Goal: Task Accomplishment & Management: Manage account settings

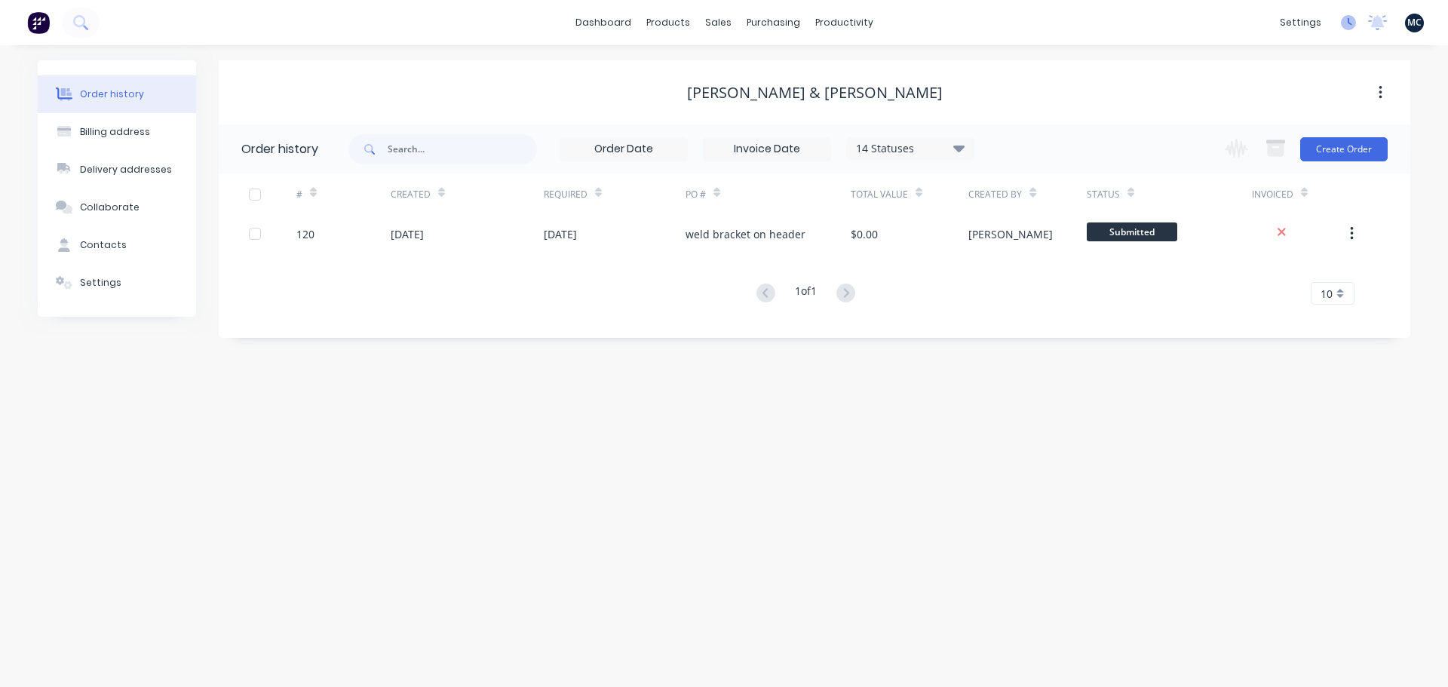
click at [1353, 24] on icon at bounding box center [1348, 22] width 15 height 15
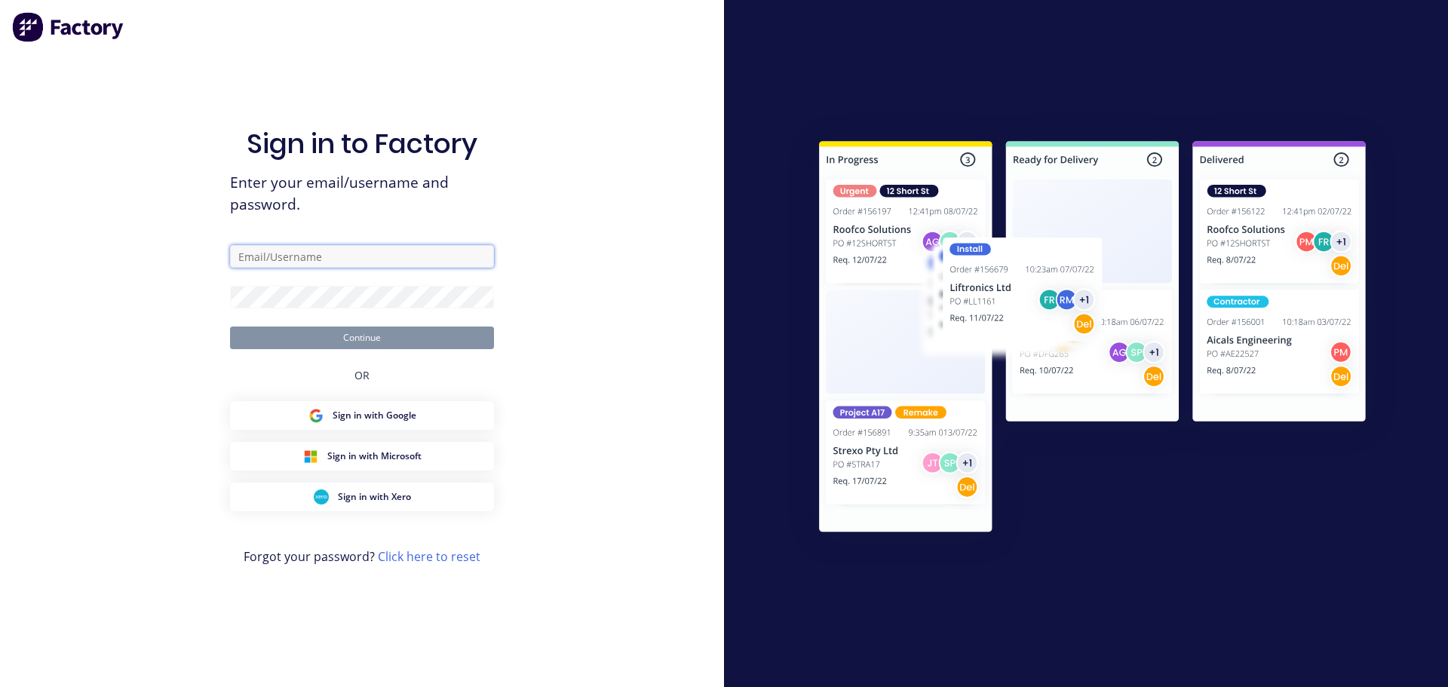
type input "[PERSON_NAME][EMAIL_ADDRESS][DOMAIN_NAME]"
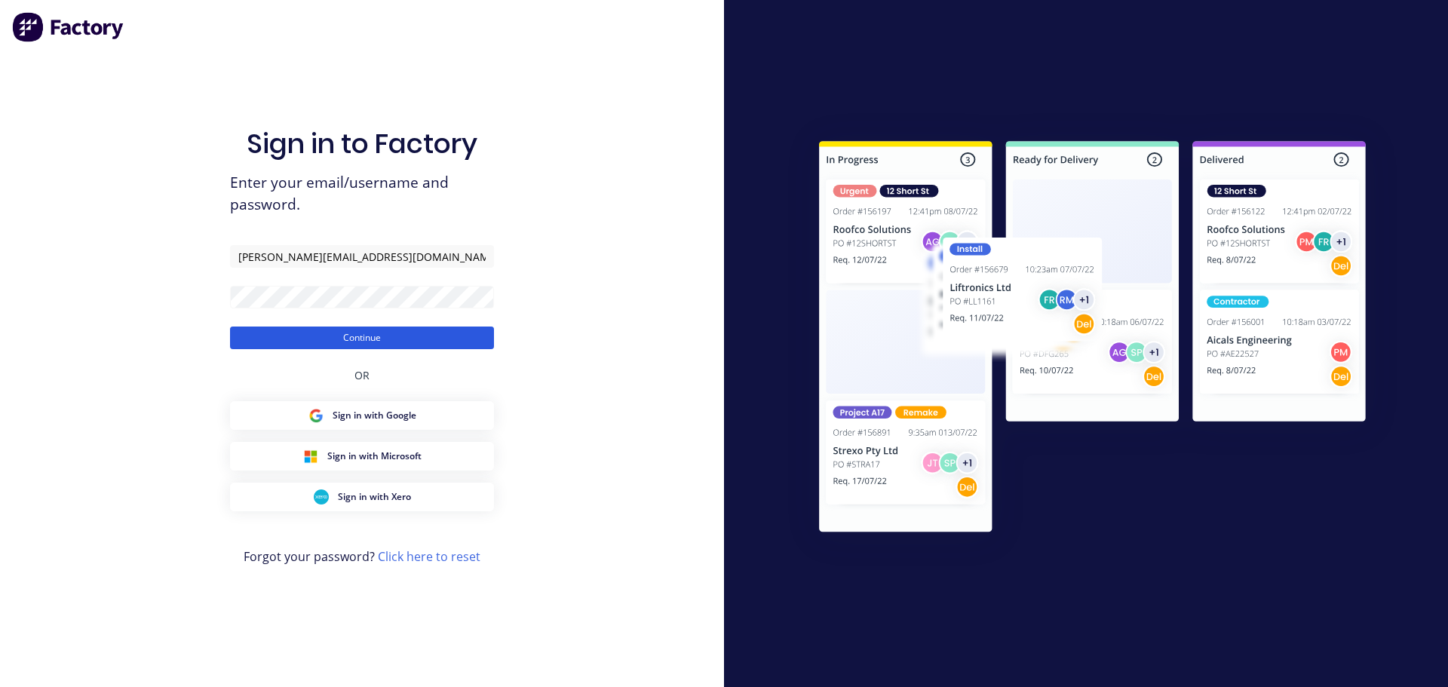
click at [407, 345] on button "Continue" at bounding box center [362, 338] width 264 height 23
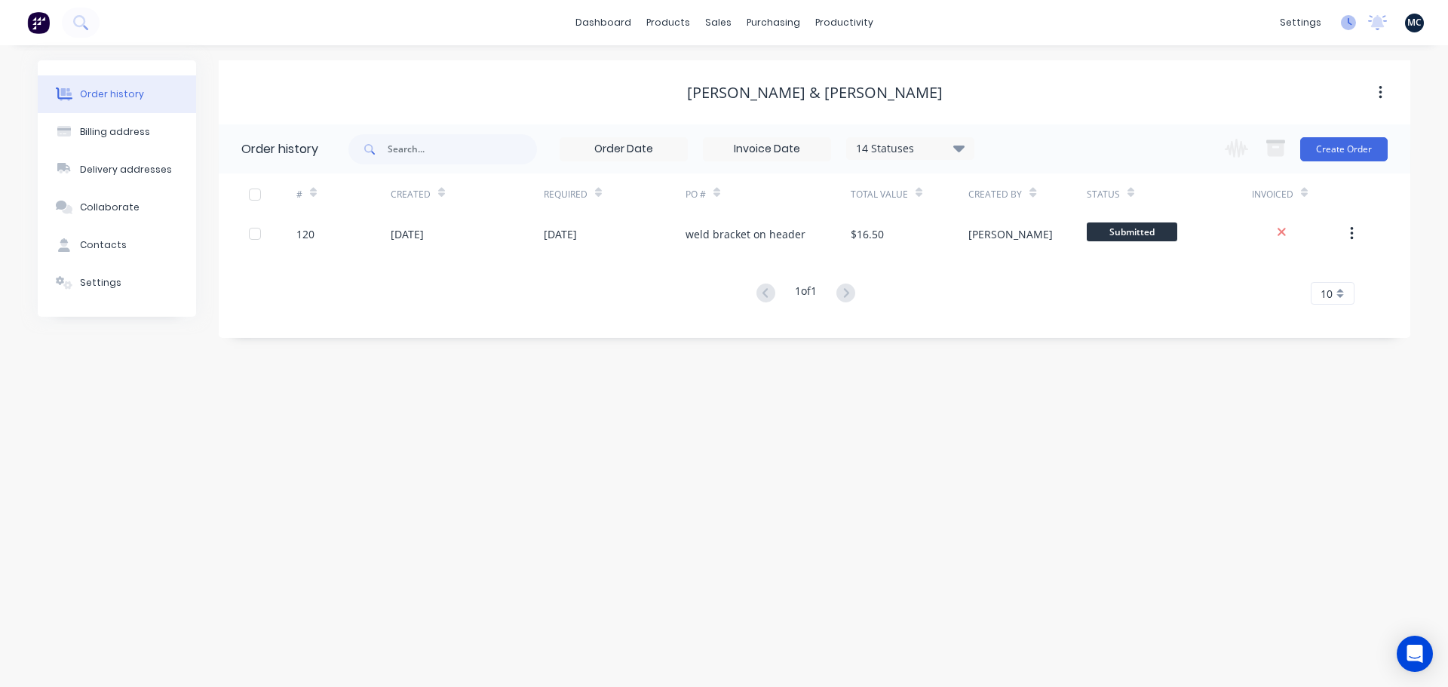
click at [1350, 23] on icon at bounding box center [1350, 22] width 5 height 8
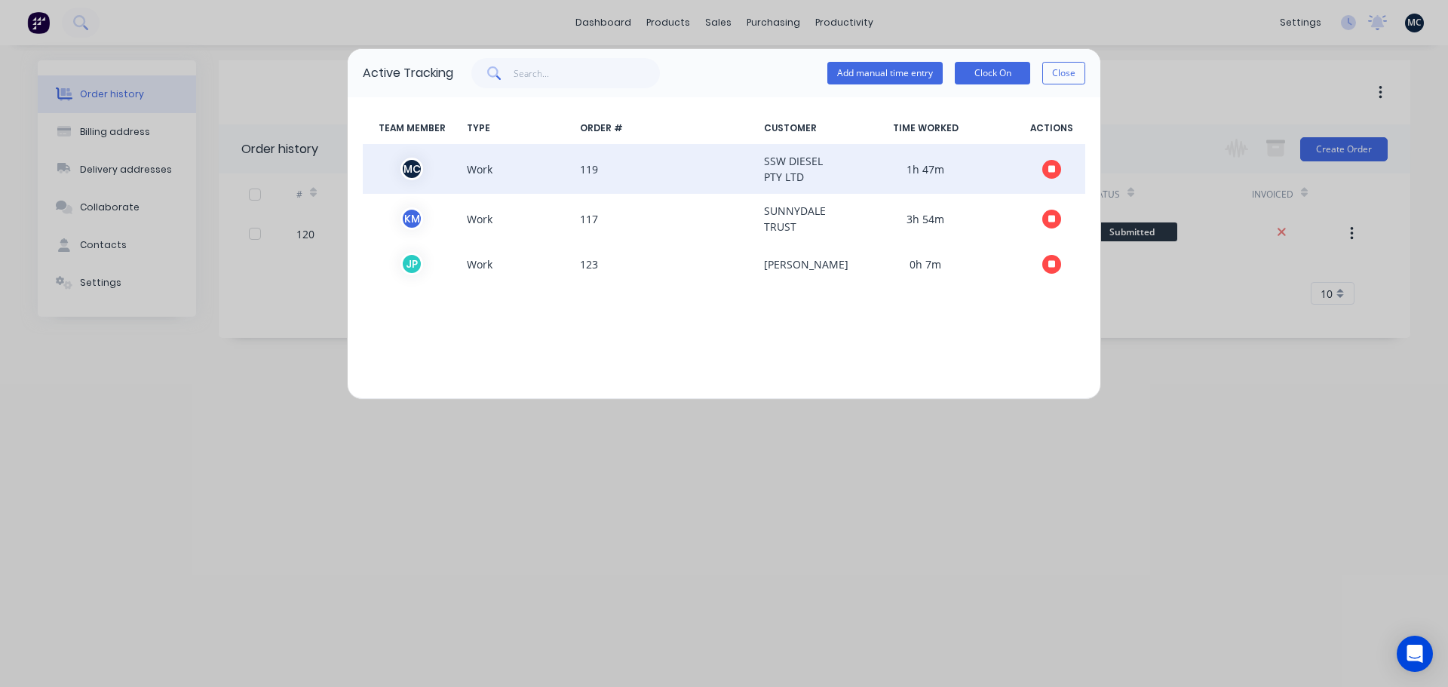
click at [1052, 167] on icon "button" at bounding box center [1053, 169] width 8 height 8
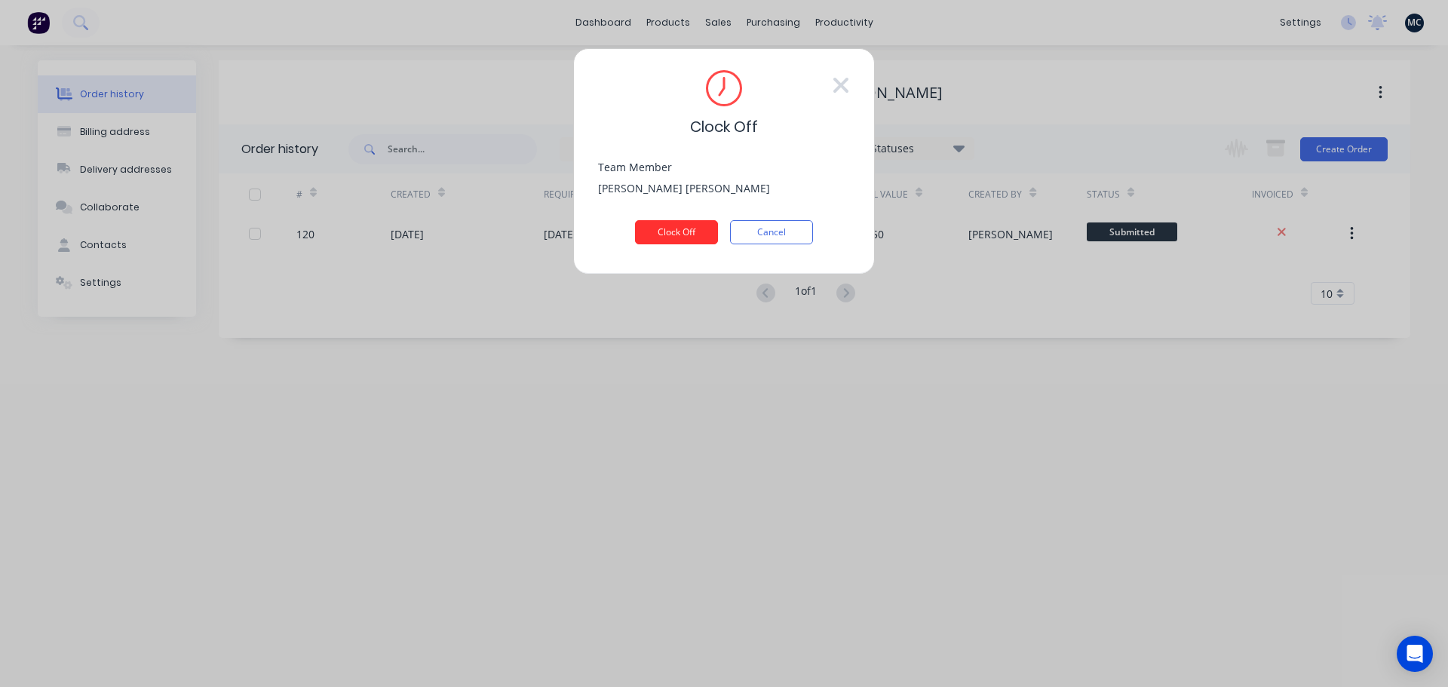
click at [693, 230] on button "Clock Off" at bounding box center [676, 232] width 83 height 24
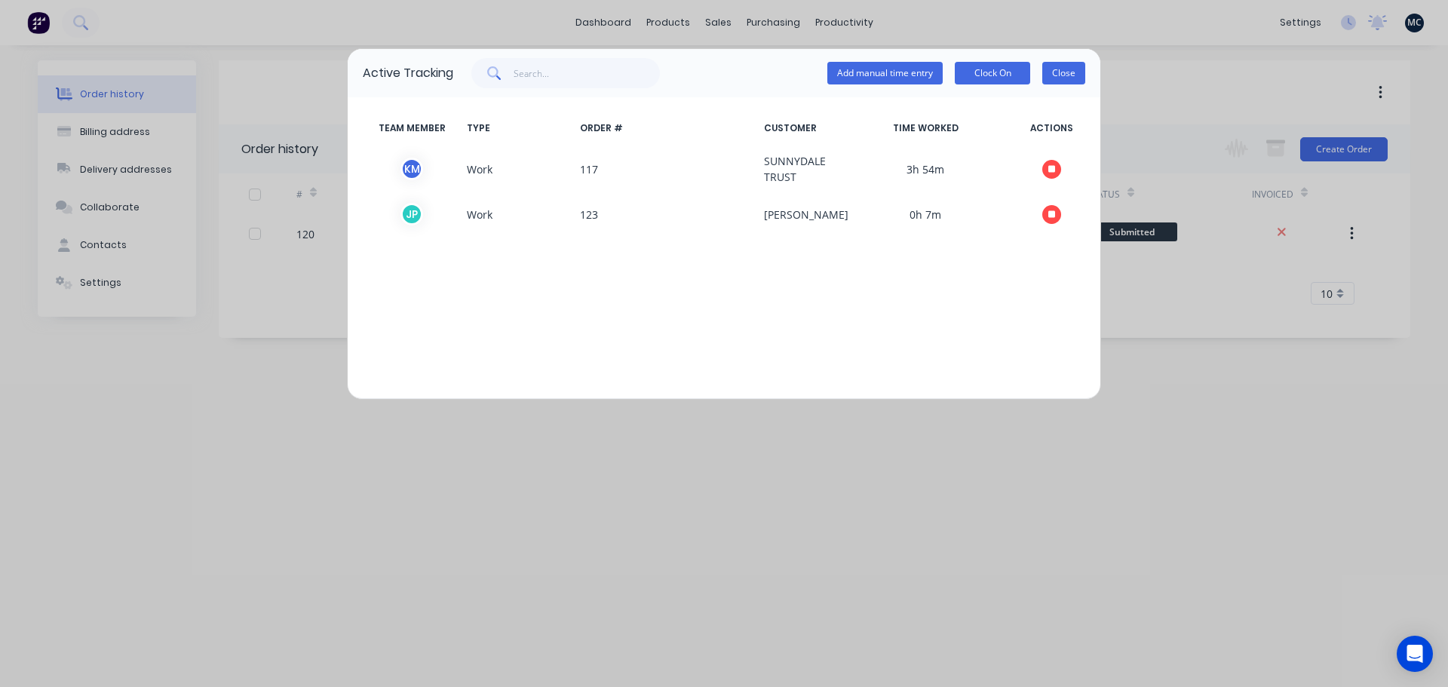
click at [1061, 73] on button "Close" at bounding box center [1064, 73] width 43 height 23
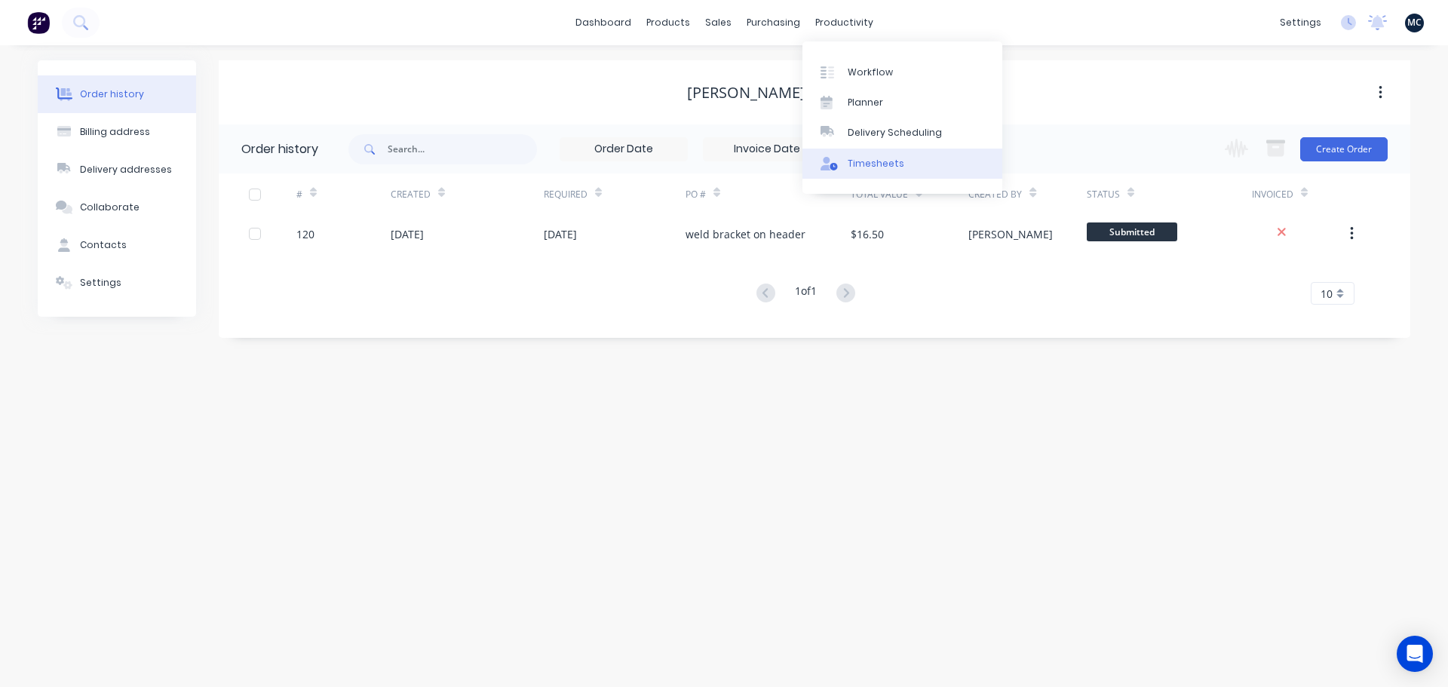
click at [874, 167] on div "Timesheets" at bounding box center [876, 164] width 57 height 14
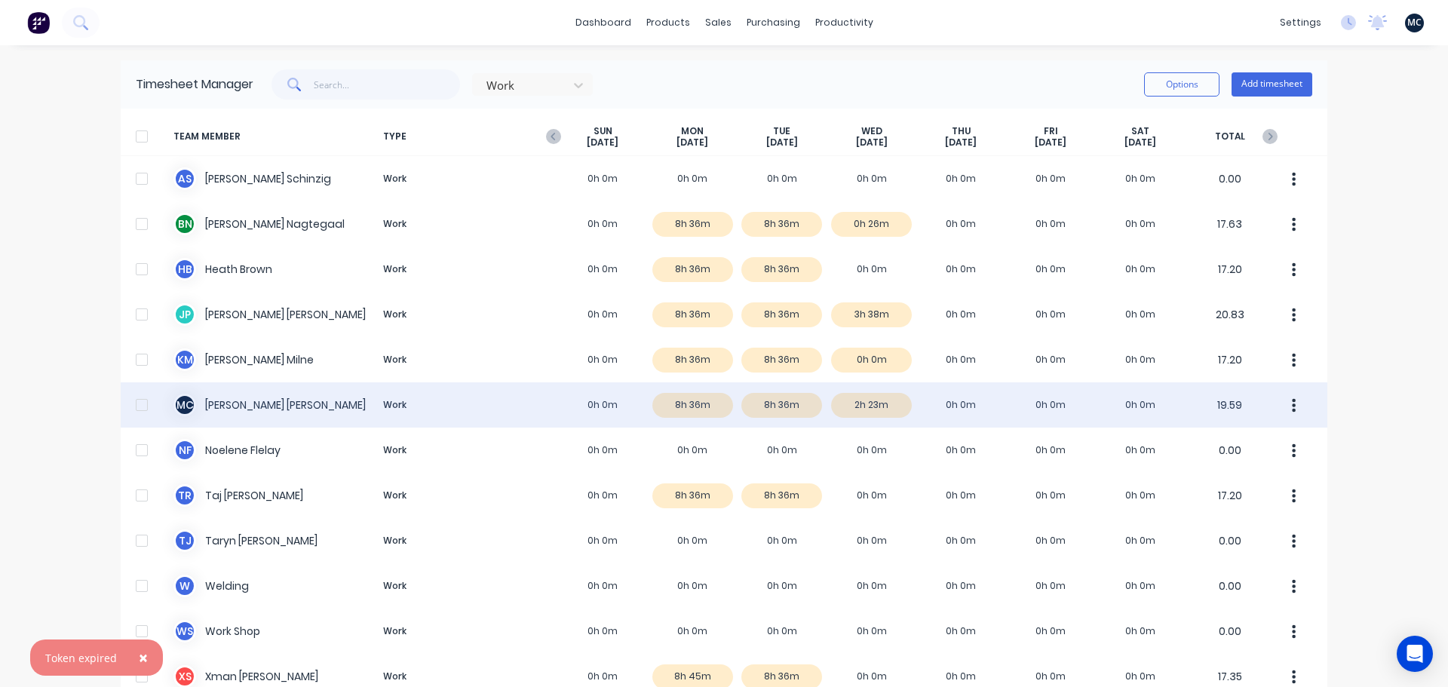
click at [335, 401] on div "M C [PERSON_NAME] Work 0h 0m 8h 36m 8h 36m 2h 23m 0h 0m 0h 0m 0h 0m 19.59" at bounding box center [724, 404] width 1207 height 45
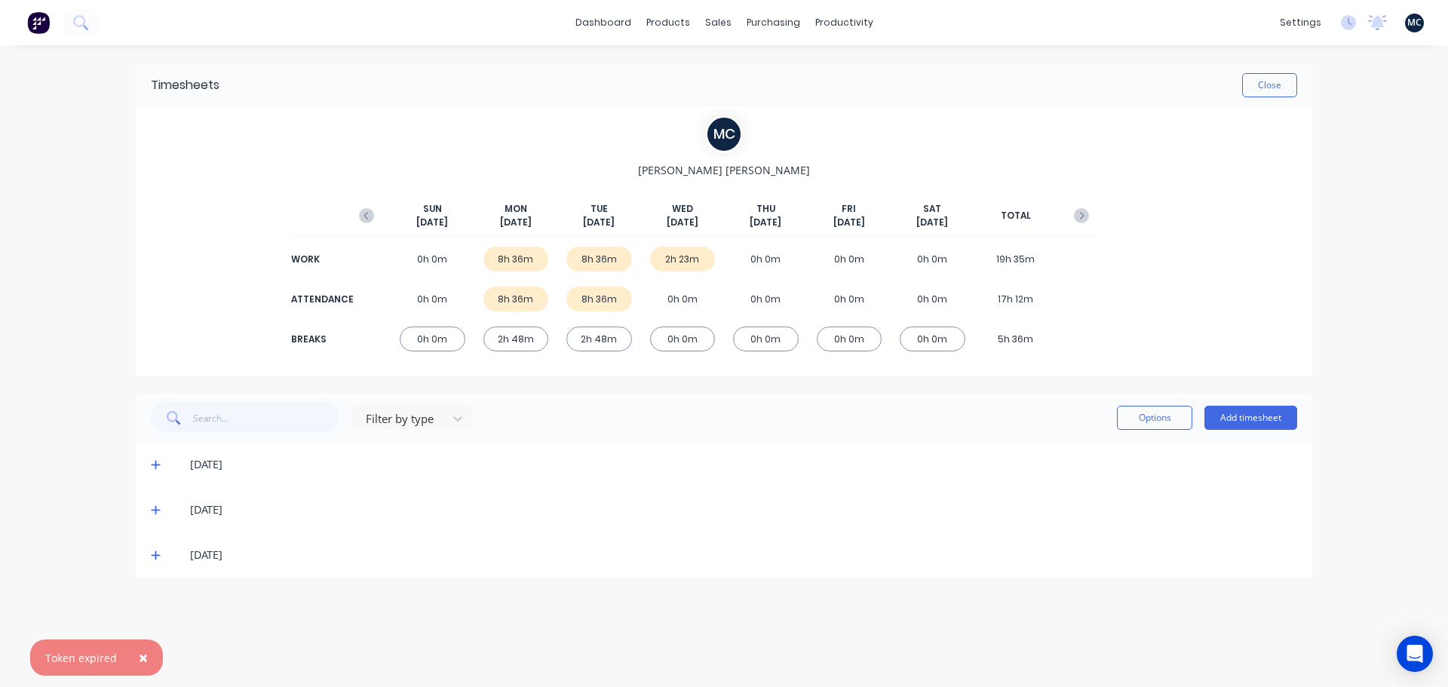
click at [157, 552] on icon at bounding box center [156, 555] width 10 height 11
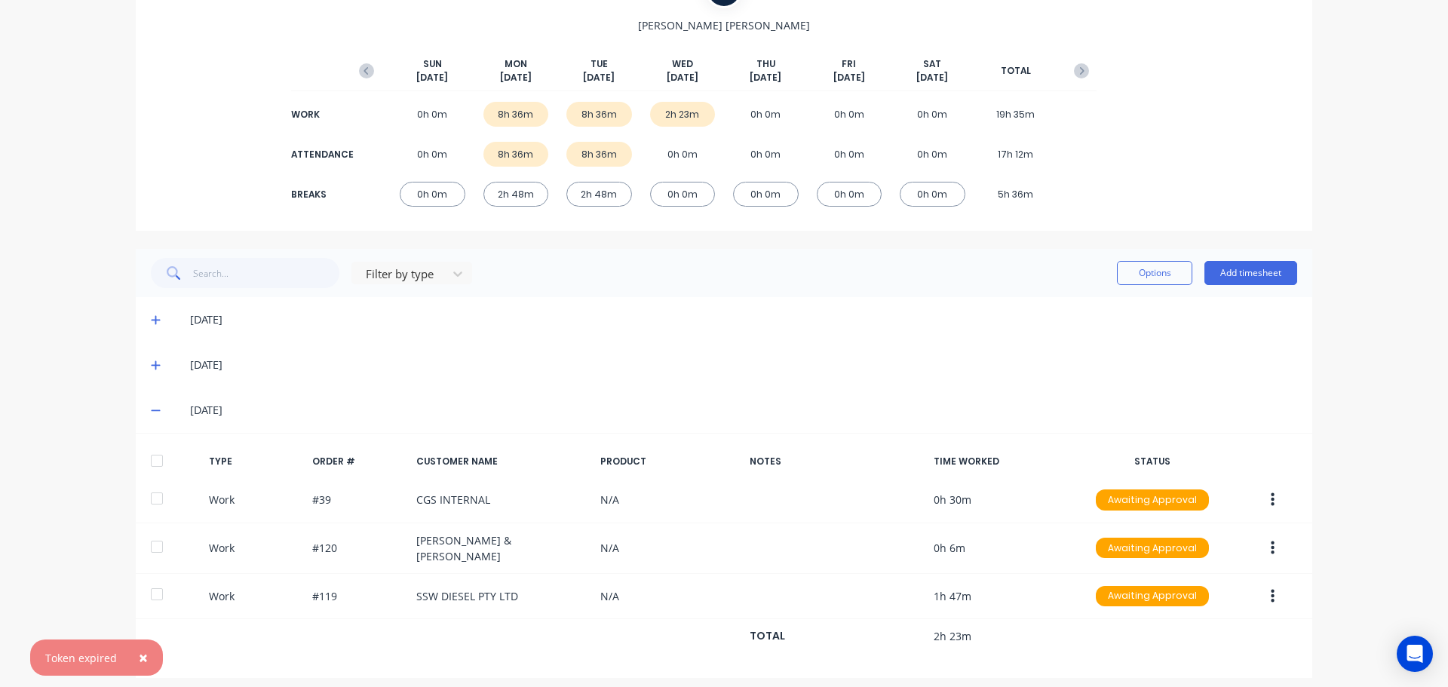
scroll to position [150, 0]
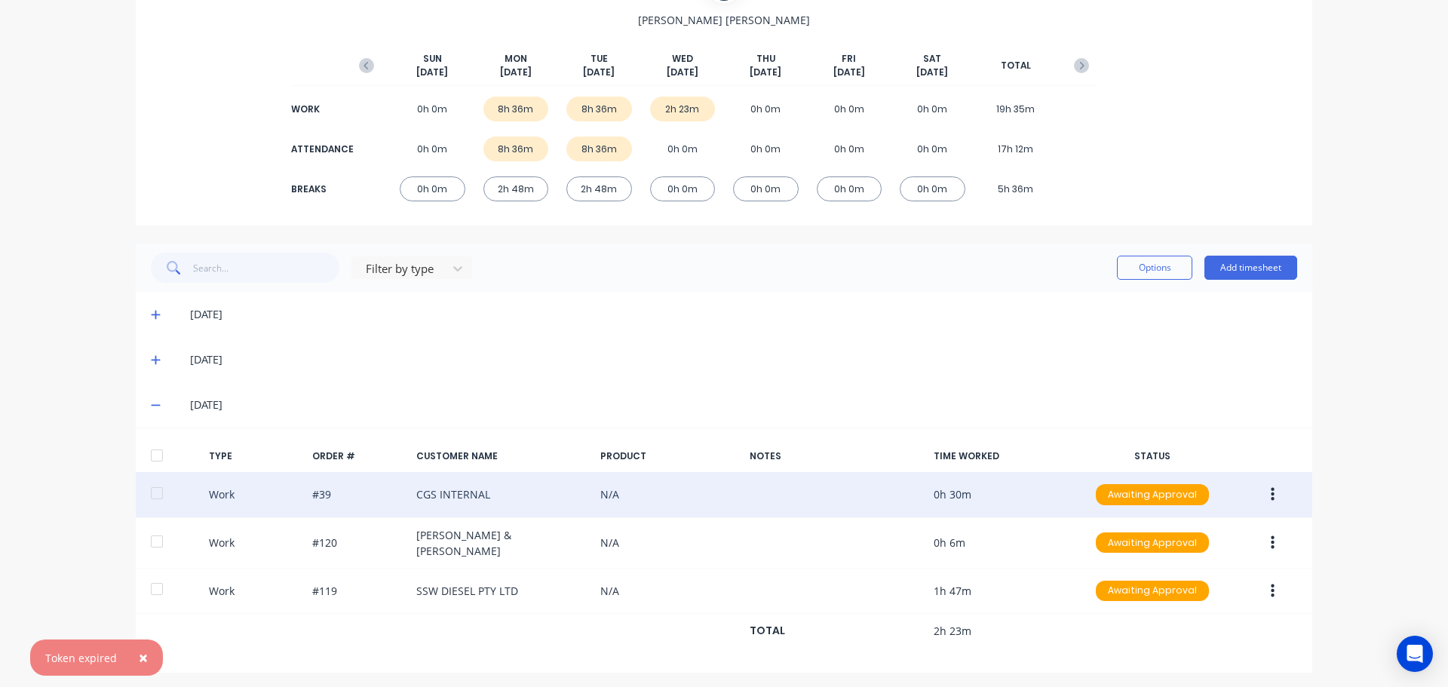
click at [1271, 497] on button "button" at bounding box center [1272, 494] width 35 height 27
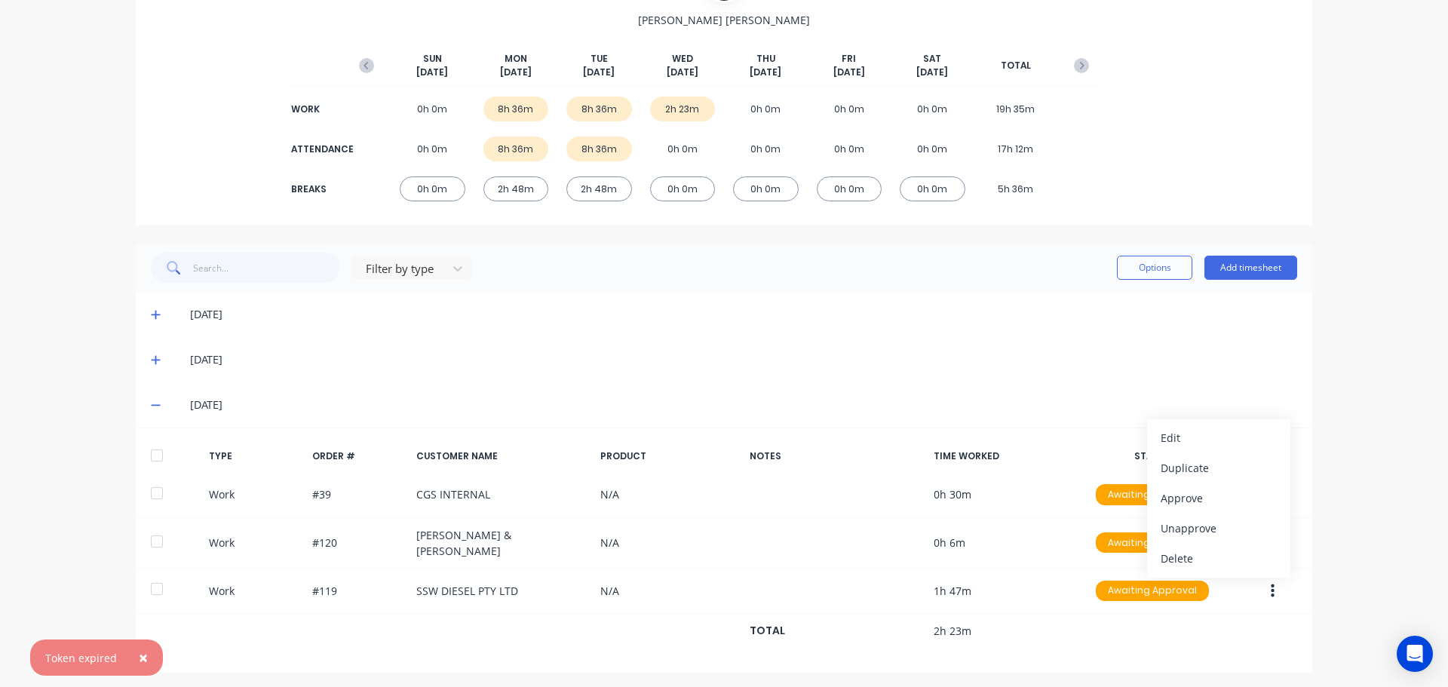
click at [1133, 376] on div "[DATE]" at bounding box center [724, 359] width 1177 height 45
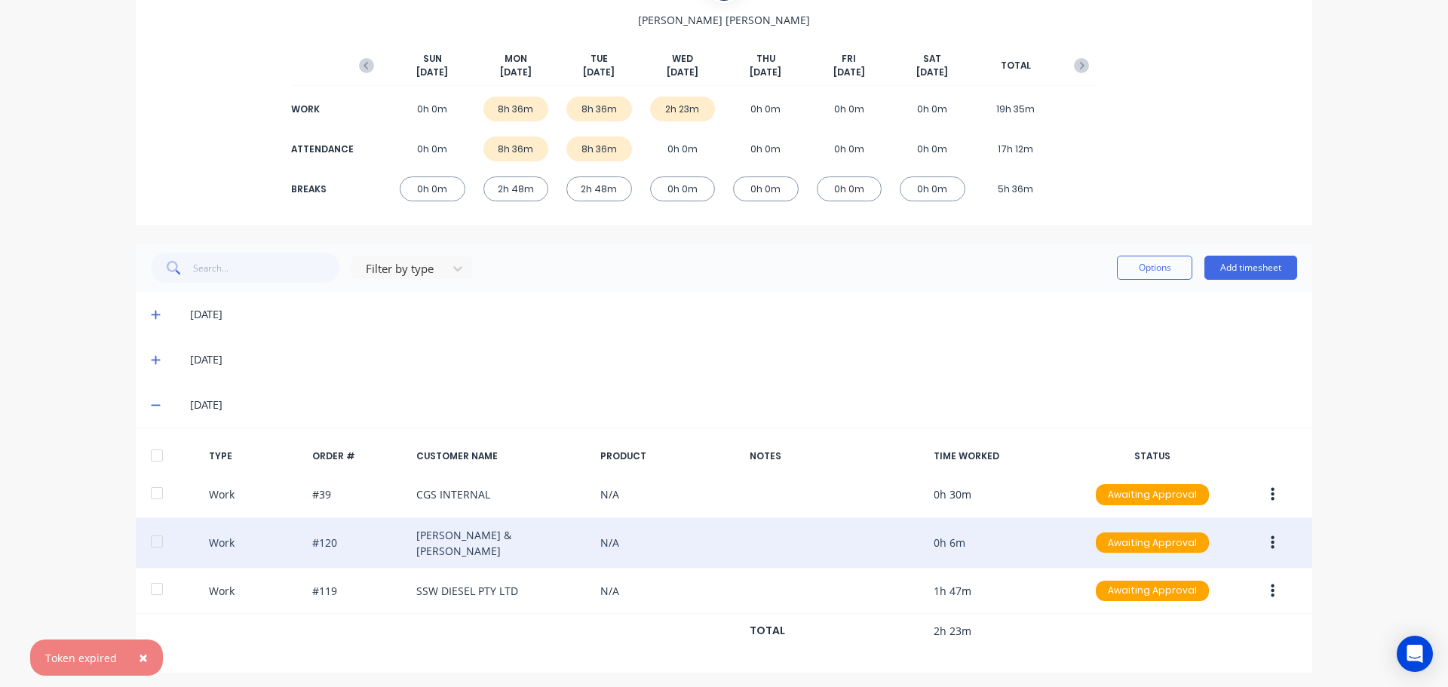
click at [1271, 539] on icon "button" at bounding box center [1273, 543] width 4 height 17
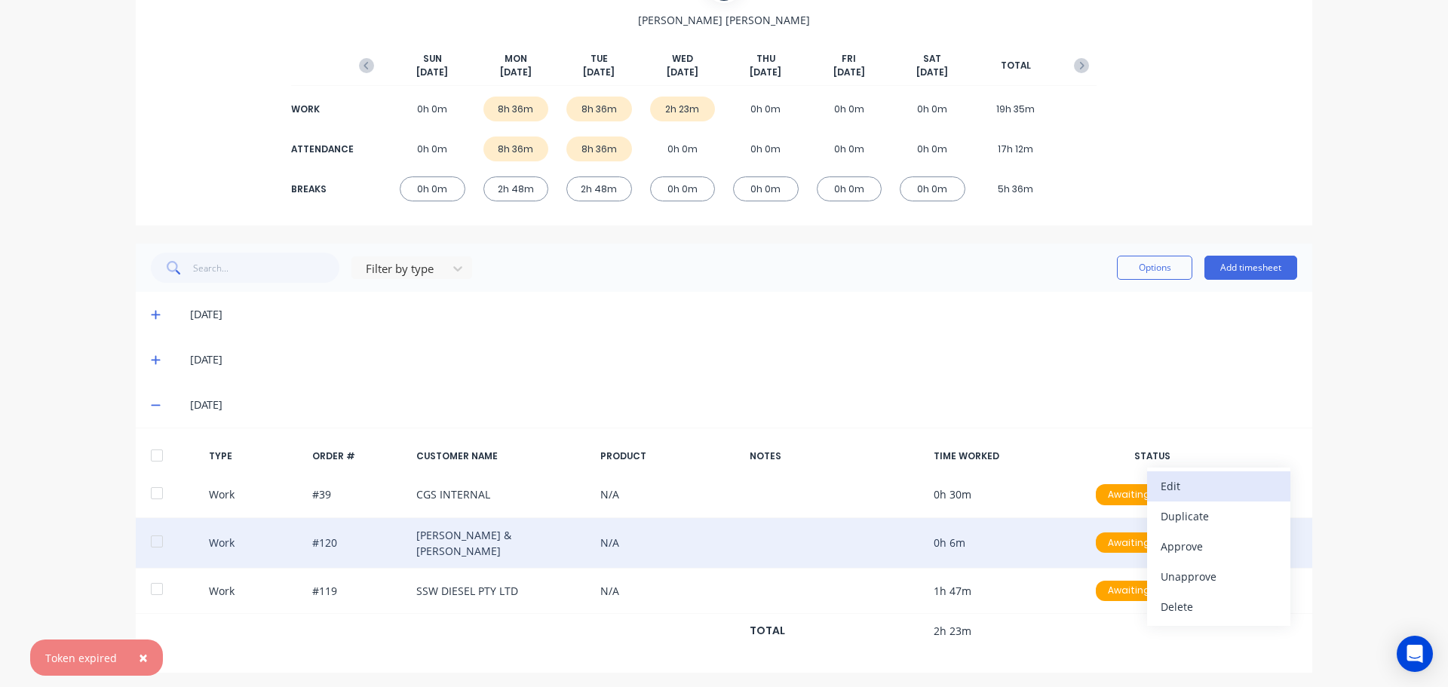
click at [1180, 484] on div "Edit" at bounding box center [1219, 486] width 116 height 22
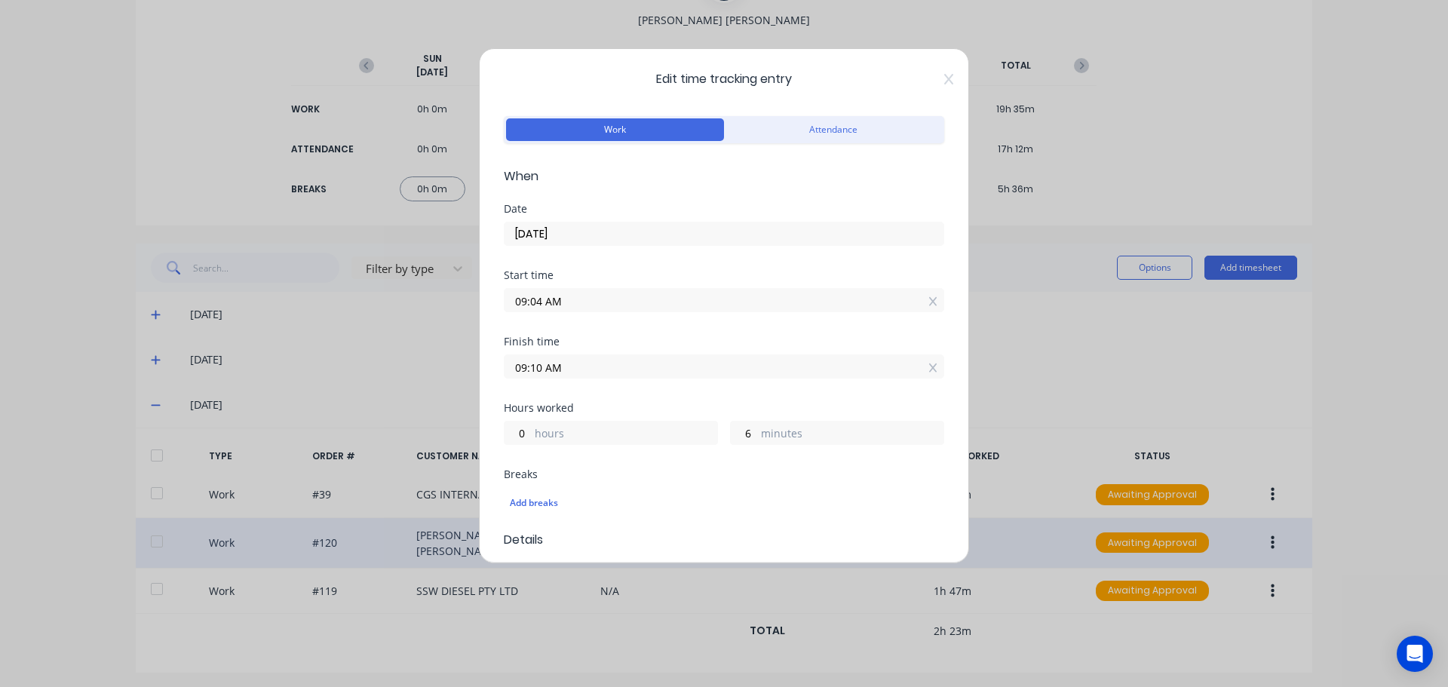
click at [588, 310] on input "09:04 AM" at bounding box center [724, 300] width 439 height 23
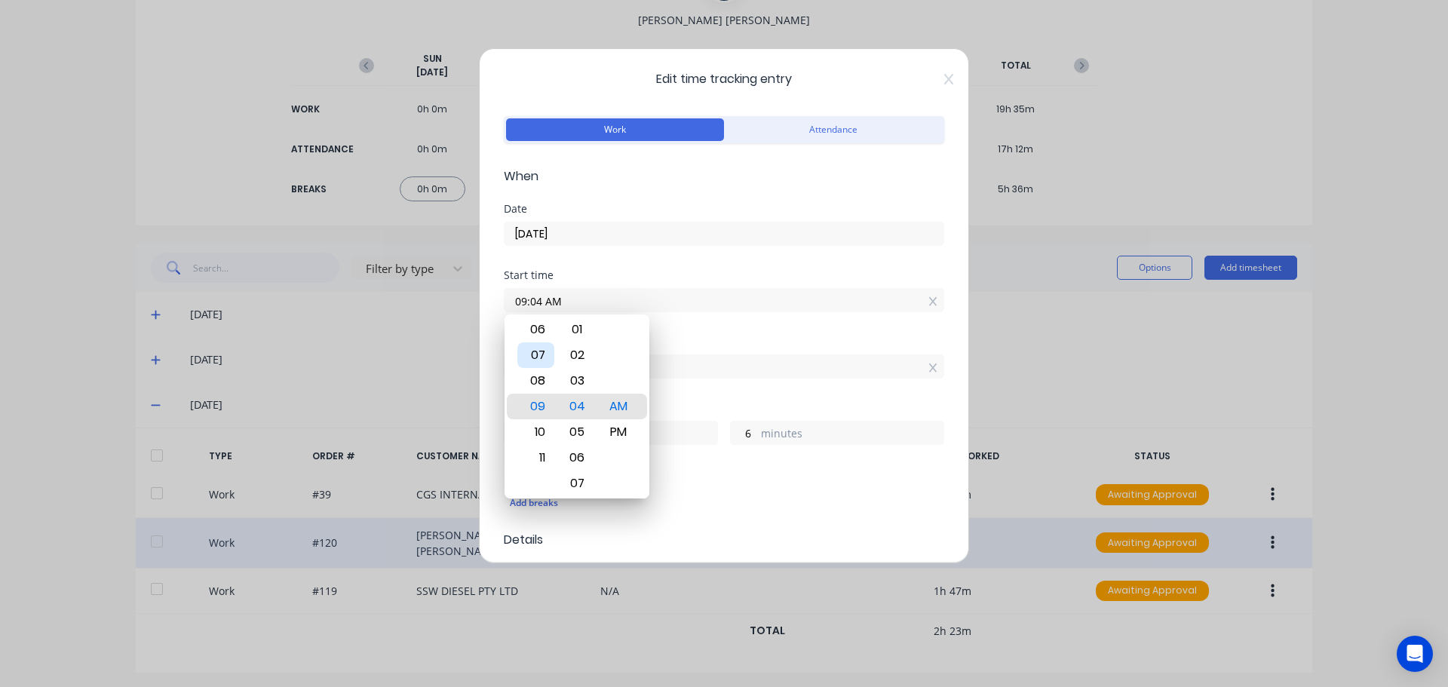
click at [536, 359] on div "07" at bounding box center [536, 355] width 37 height 26
type input "07:04 AM"
type input "2"
type input "07:10 AM"
type input "0"
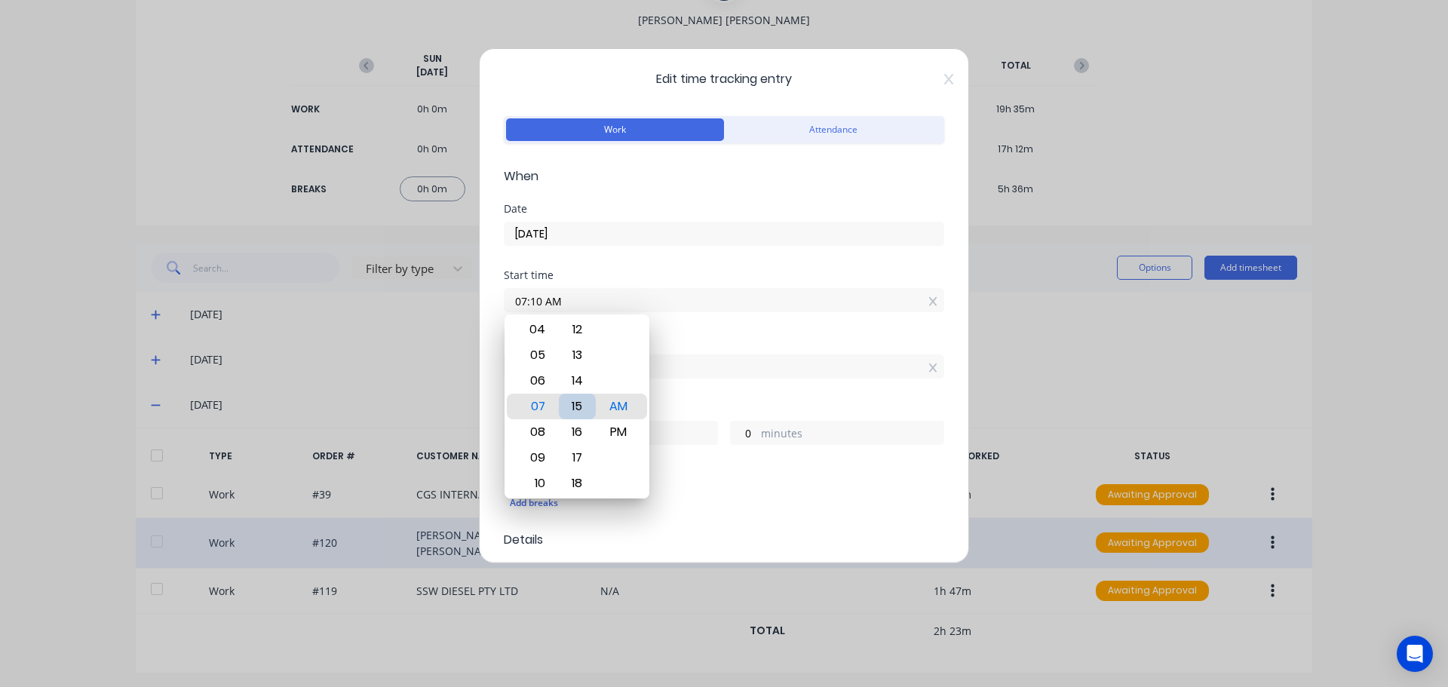
type input "07:15 AM"
type input "1"
type input "55"
type input "07:19 AM"
type input "51"
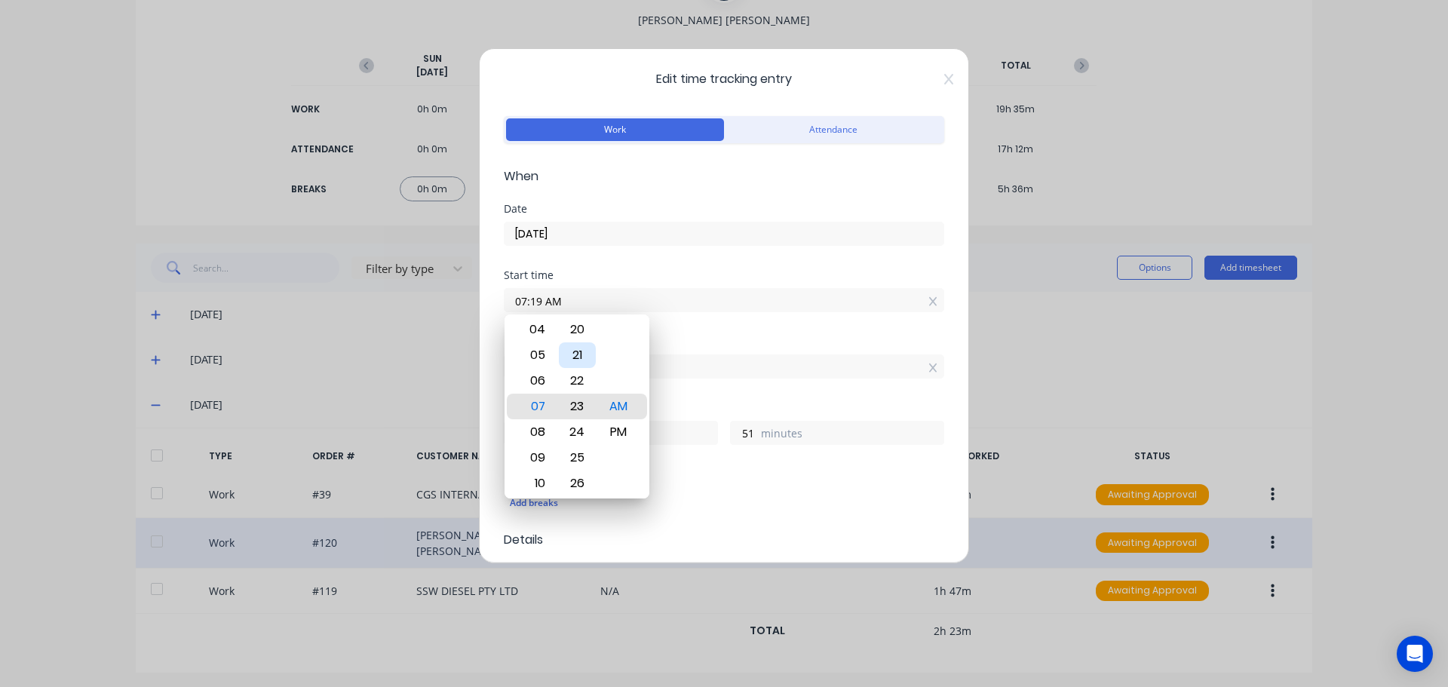
type input "07:24 AM"
type input "46"
type input "07:28 AM"
type input "42"
click at [581, 458] on div "30" at bounding box center [577, 458] width 37 height 26
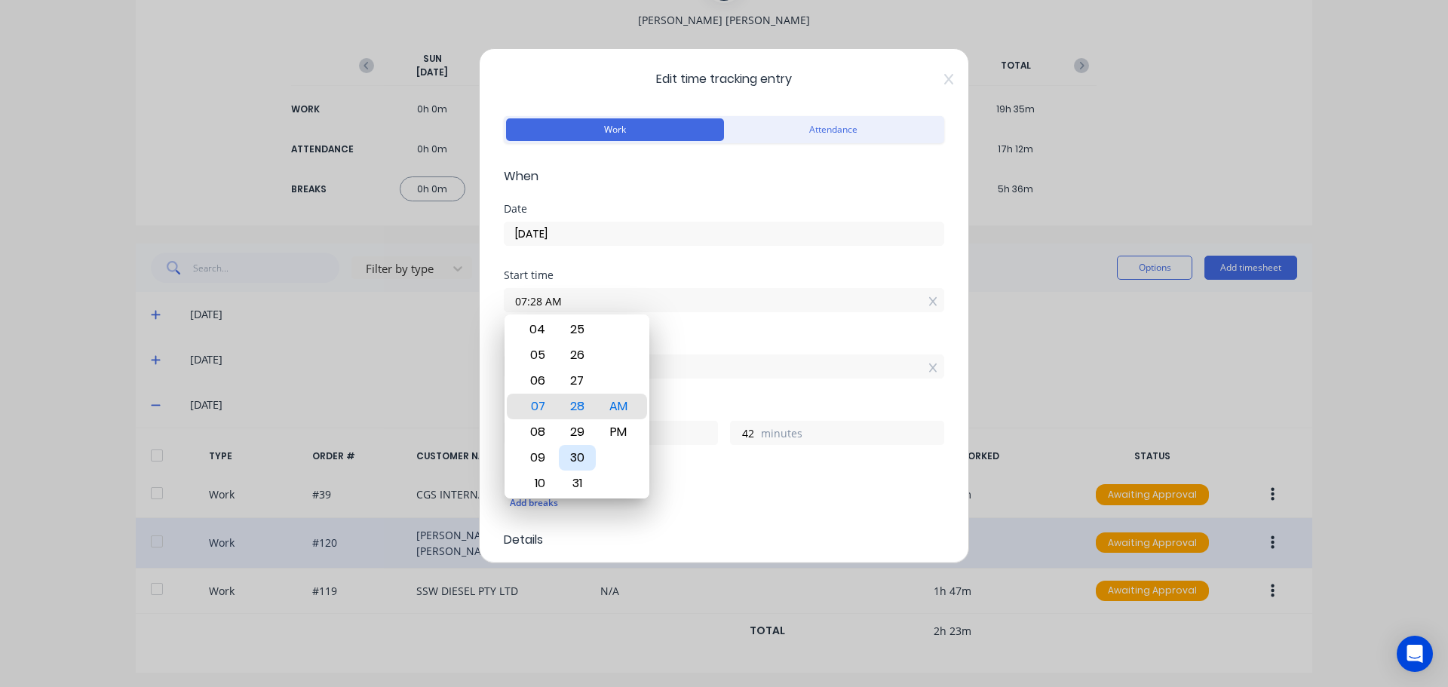
type input "07:30 AM"
type input "40"
click at [717, 334] on div "Start time 07:30 AM" at bounding box center [724, 303] width 441 height 66
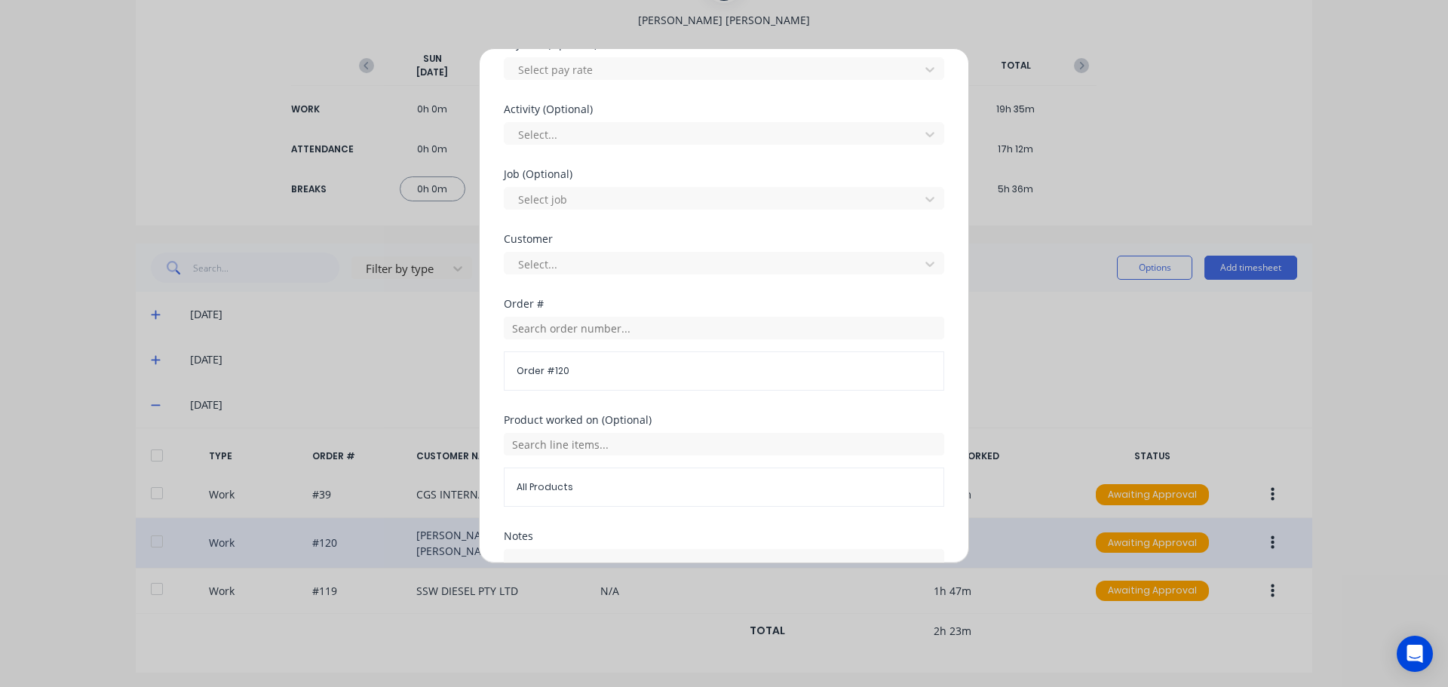
scroll to position [664, 0]
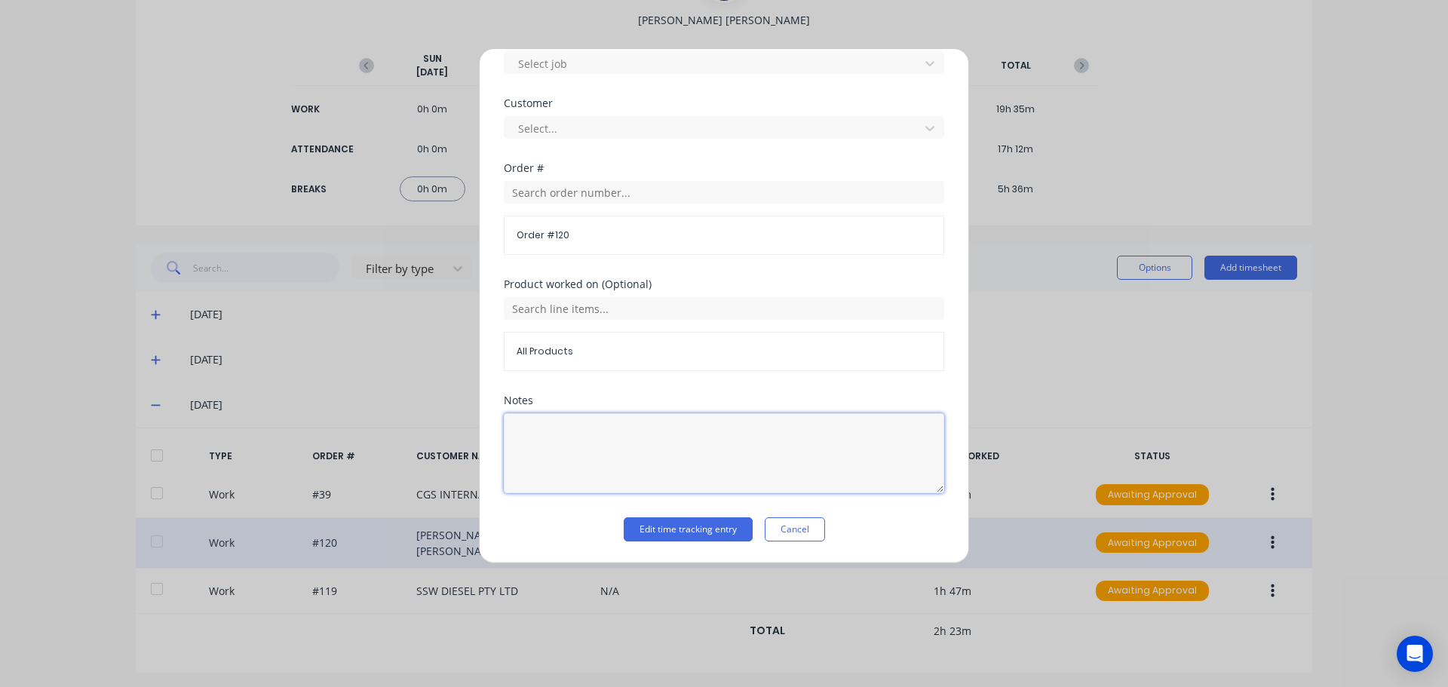
click at [634, 433] on textarea at bounding box center [724, 453] width 441 height 80
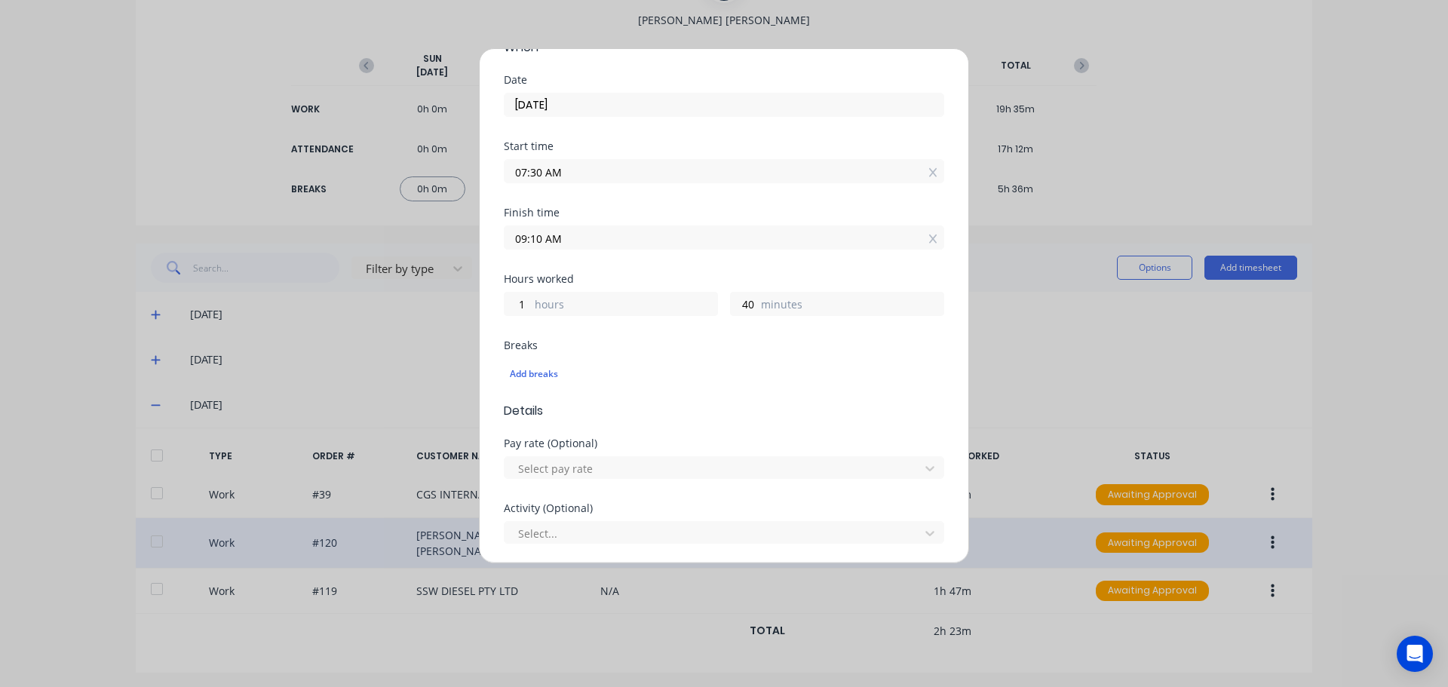
scroll to position [0, 0]
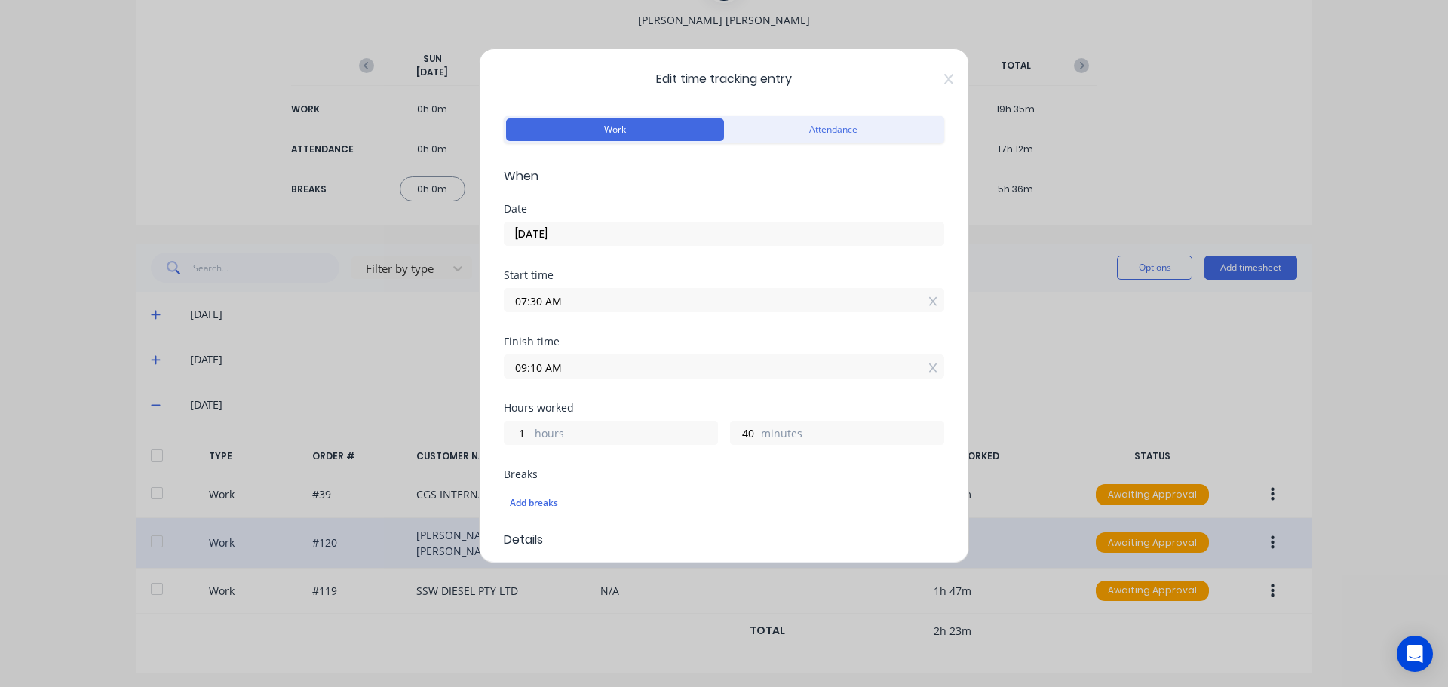
type textarea "Weld up worn adjuster holes"
click at [549, 368] on input "09:10 AM" at bounding box center [724, 366] width 439 height 23
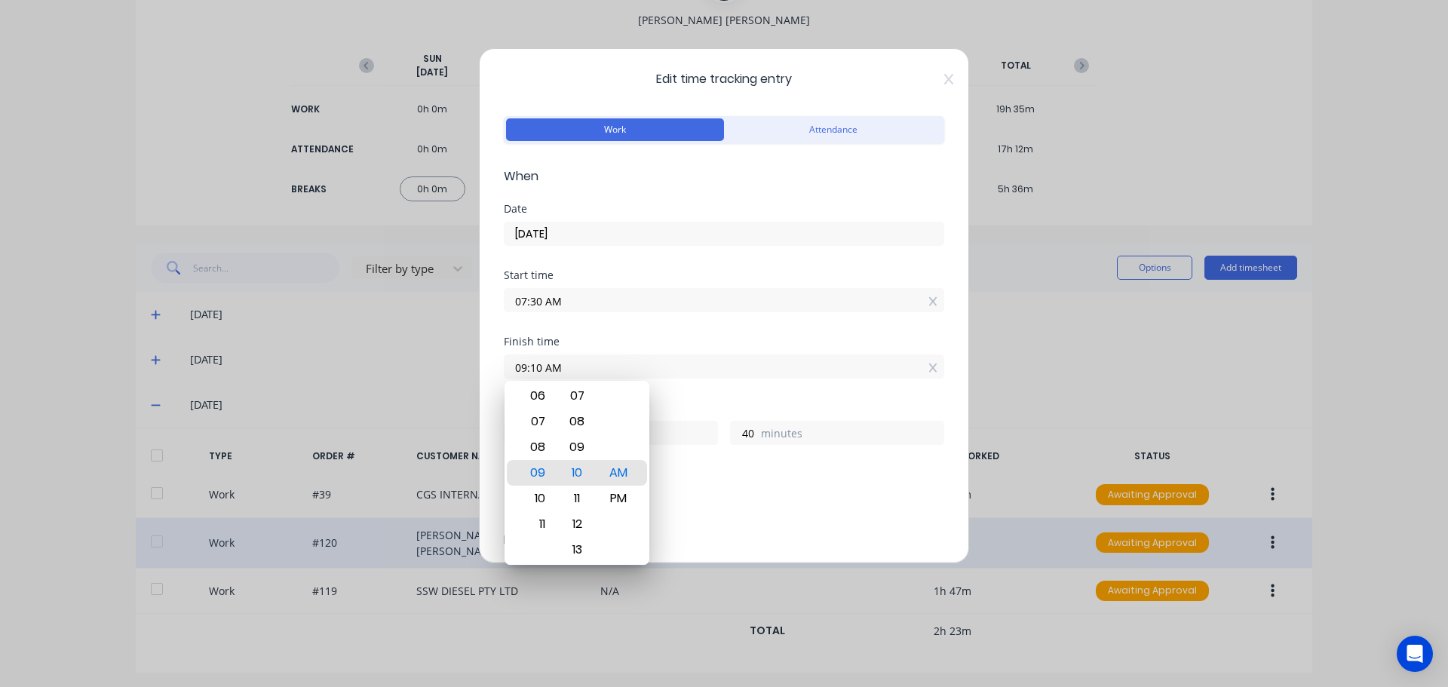
click at [544, 367] on input "09:10 AM" at bounding box center [724, 366] width 439 height 23
type input "09:12 AM"
type input "42"
type input "09:13 AM"
type input "43"
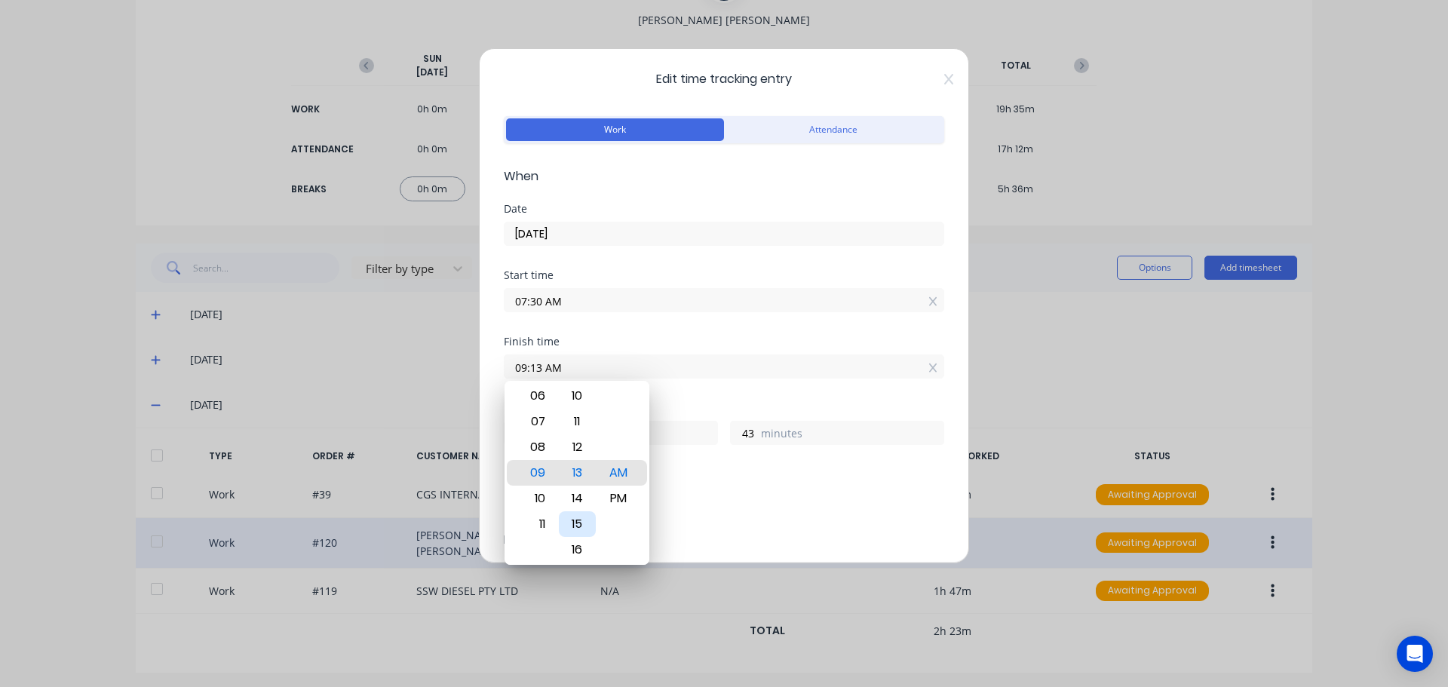
click at [580, 522] on div "15" at bounding box center [577, 524] width 37 height 26
type input "09:15 AM"
type input "45"
click at [715, 491] on div "Add breaks" at bounding box center [724, 503] width 441 height 32
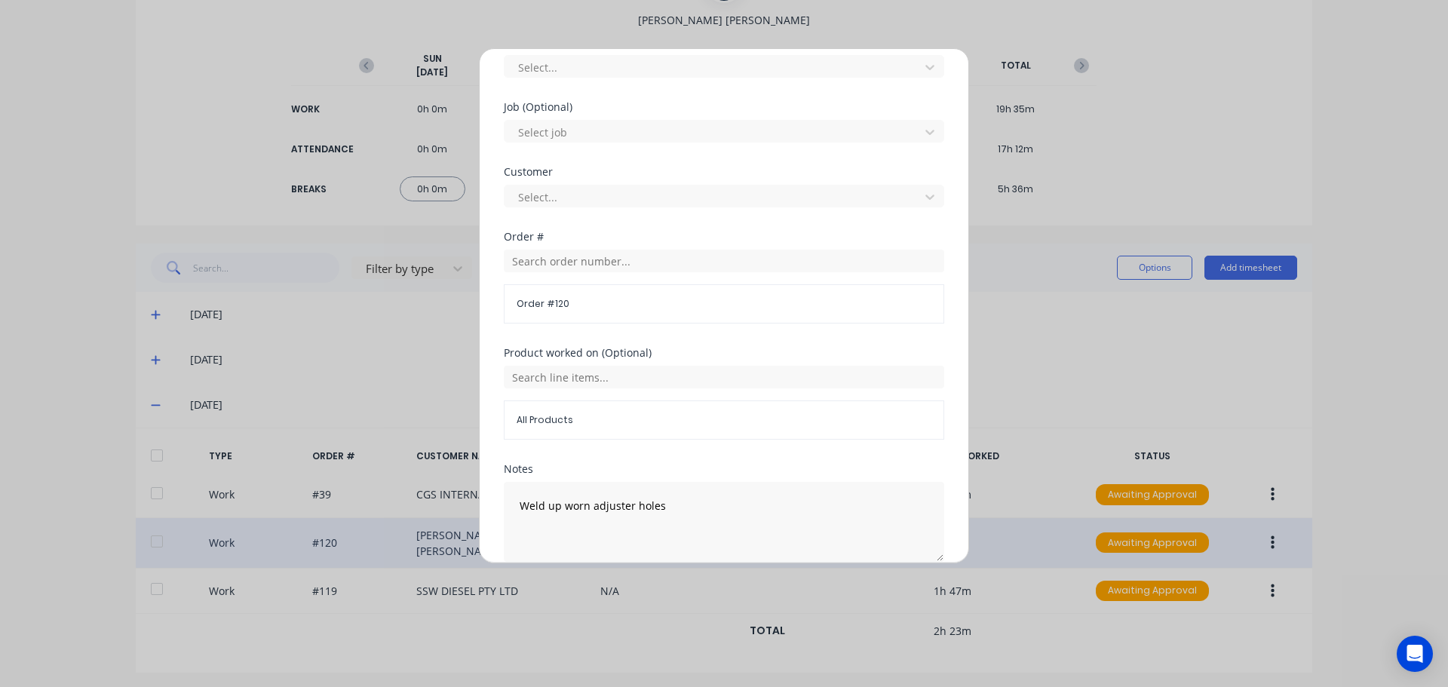
scroll to position [664, 0]
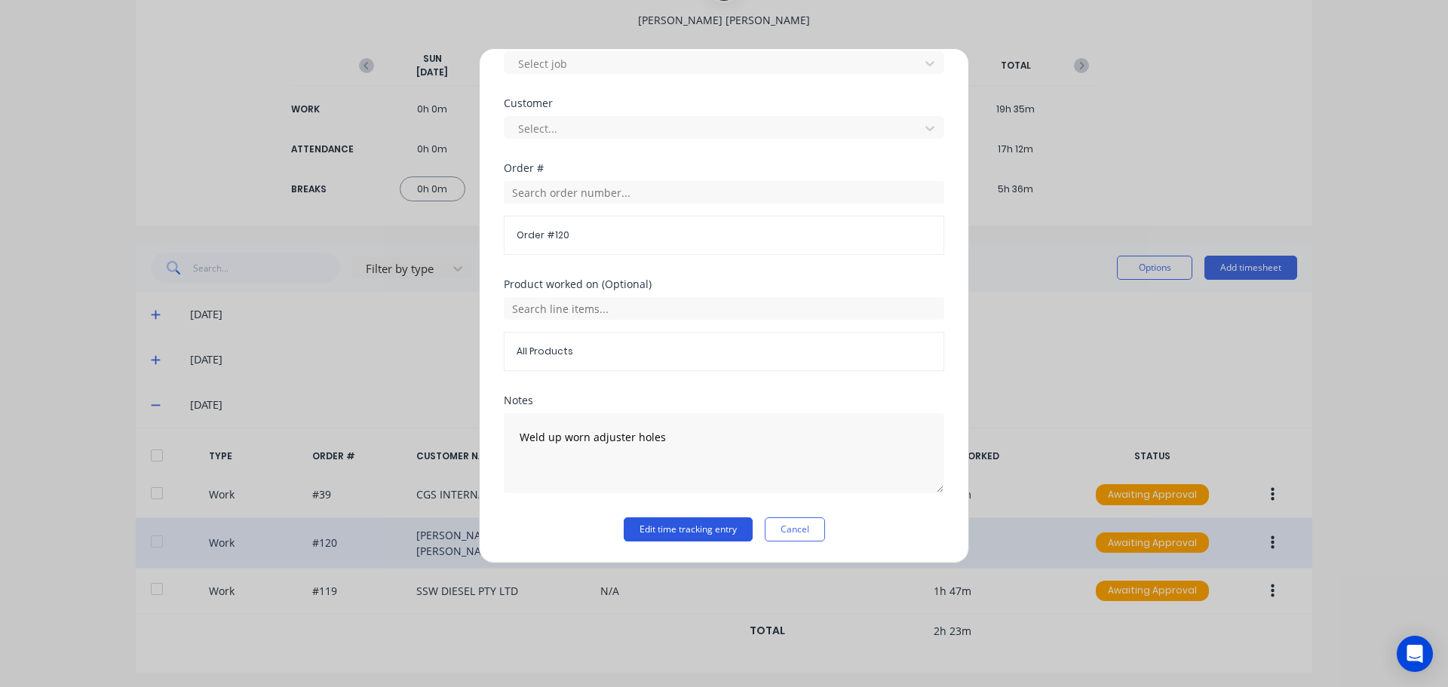
click at [652, 527] on button "Edit time tracking entry" at bounding box center [688, 530] width 129 height 24
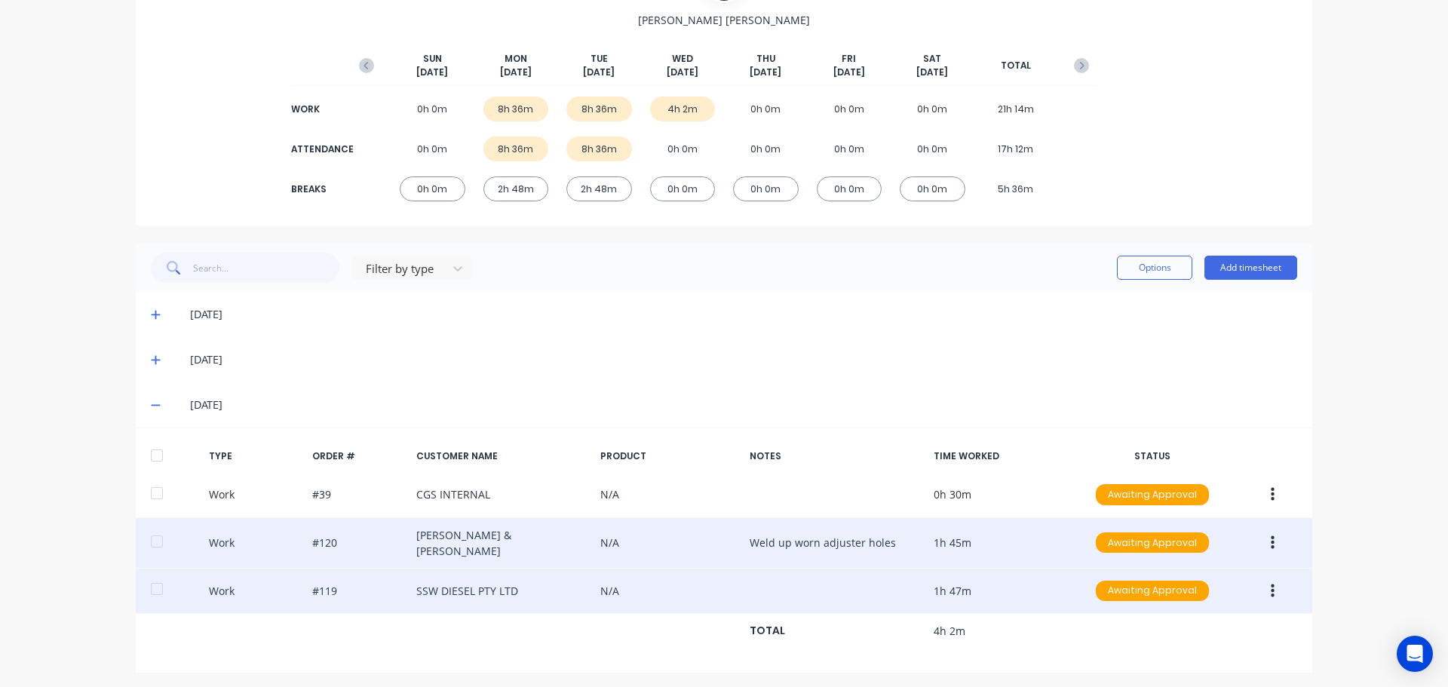
click at [1262, 579] on button "button" at bounding box center [1272, 591] width 35 height 27
click at [1219, 524] on div "Edit" at bounding box center [1219, 535] width 116 height 22
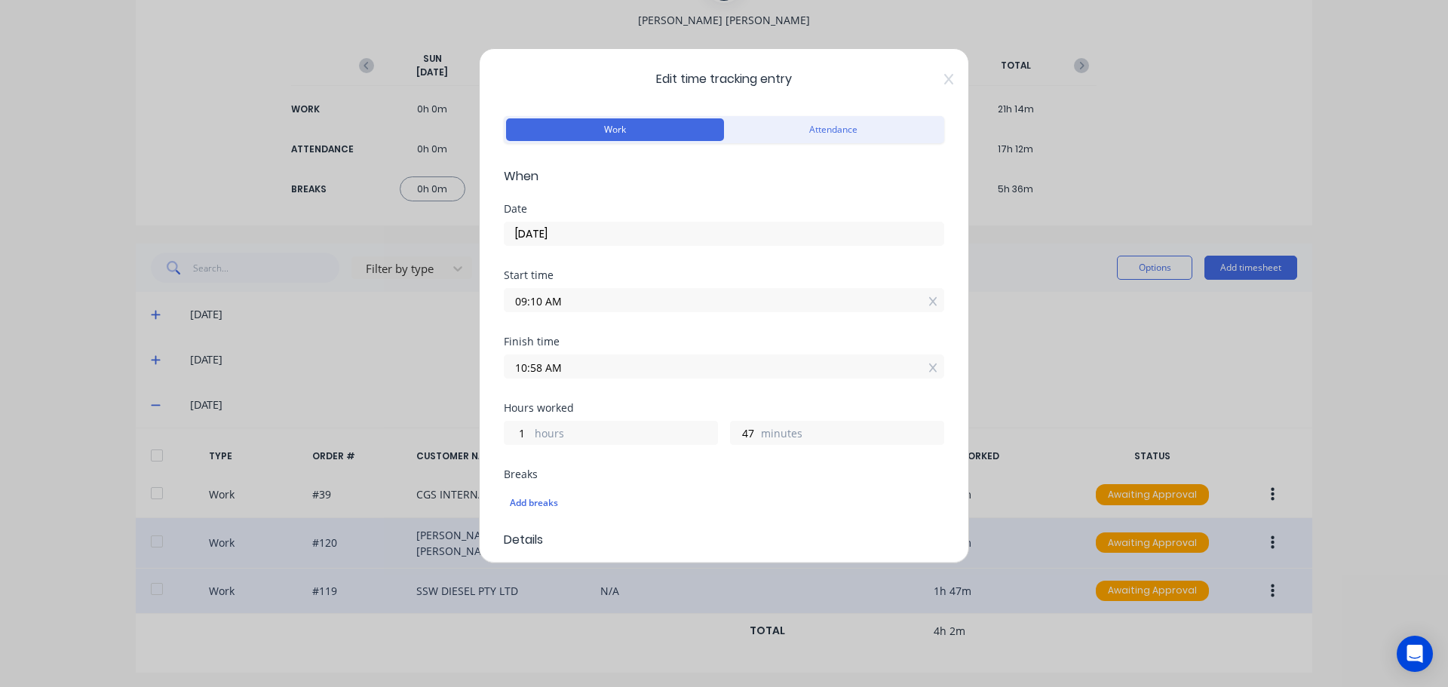
type input "48"
click at [602, 303] on input "09:10 AM" at bounding box center [724, 300] width 439 height 23
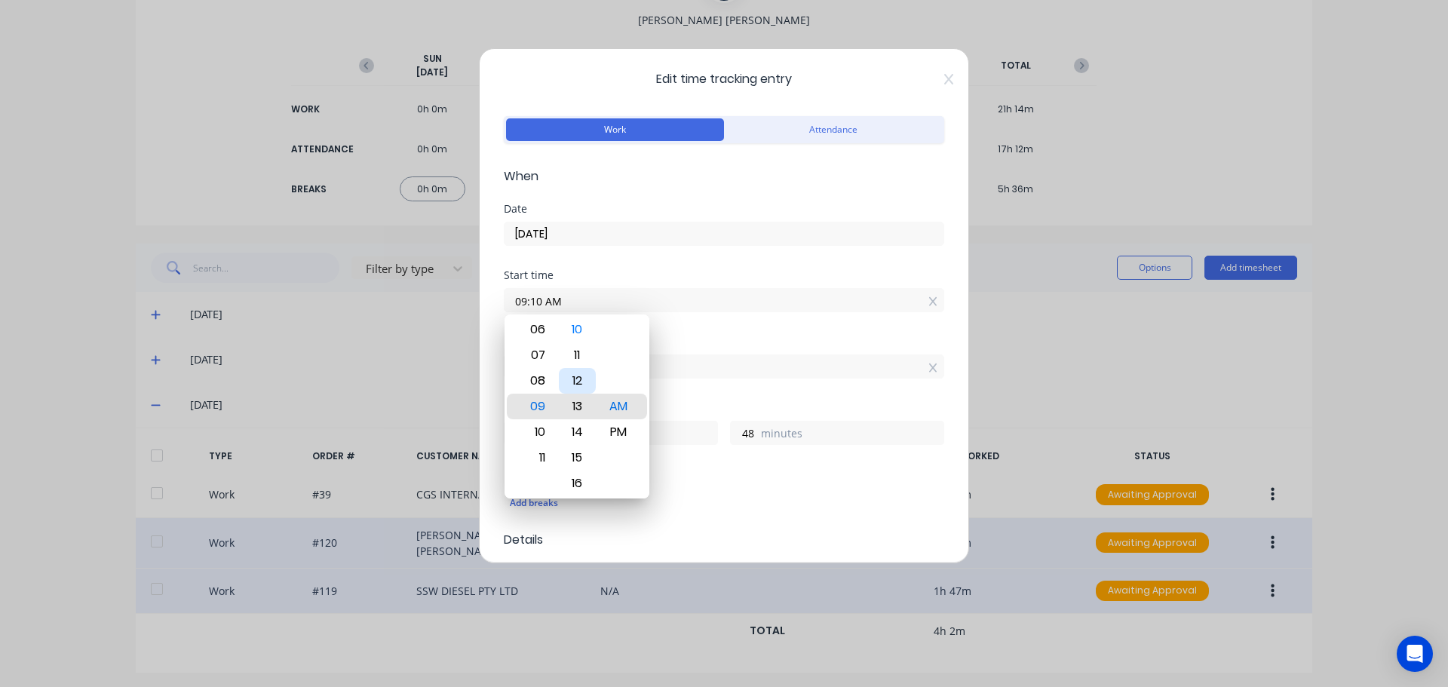
type input "09:13 AM"
type input "45"
type input "09:15 AM"
type input "43"
click at [576, 407] on div "15" at bounding box center [577, 407] width 37 height 26
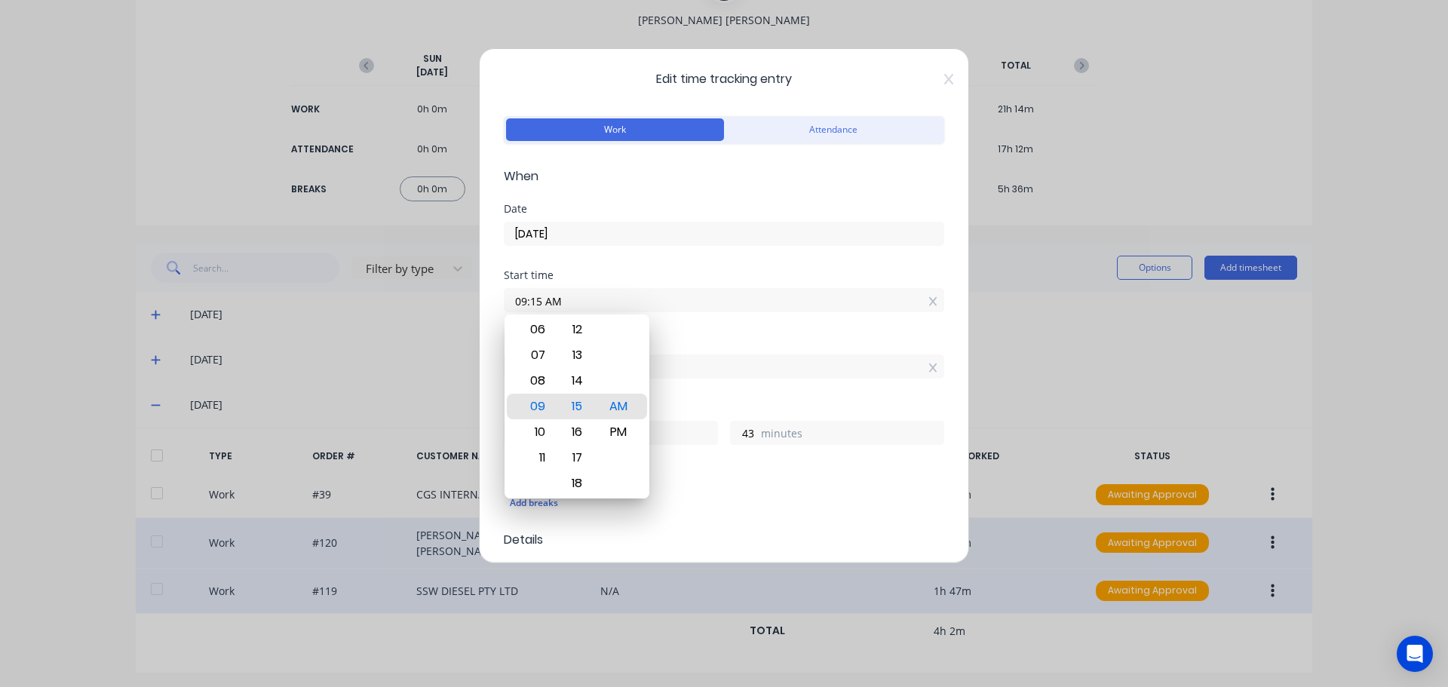
click at [741, 332] on div "Start time 09:15 AM" at bounding box center [724, 303] width 441 height 66
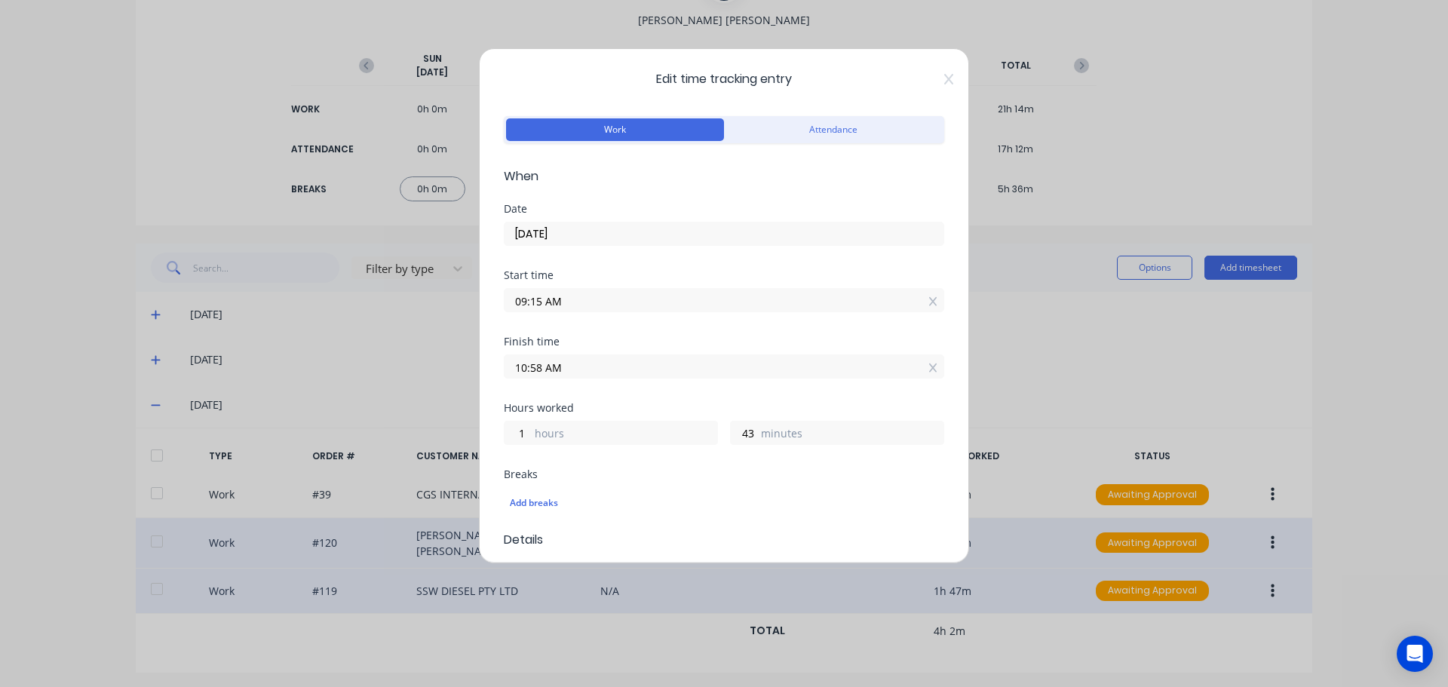
click at [622, 364] on input "10:58 AM" at bounding box center [724, 366] width 439 height 23
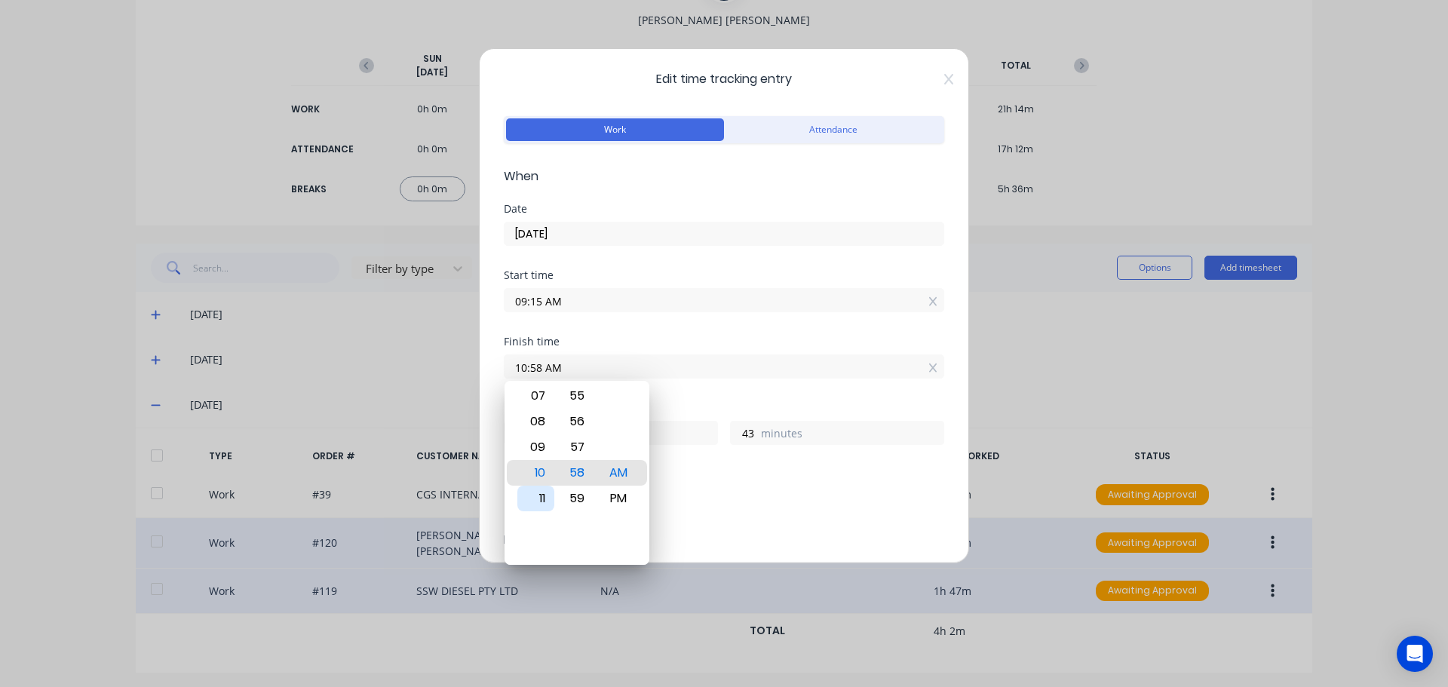
click at [538, 491] on div "11" at bounding box center [536, 499] width 37 height 26
type input "11:58 AM"
type input "2"
type input "11:59 AM"
type input "44"
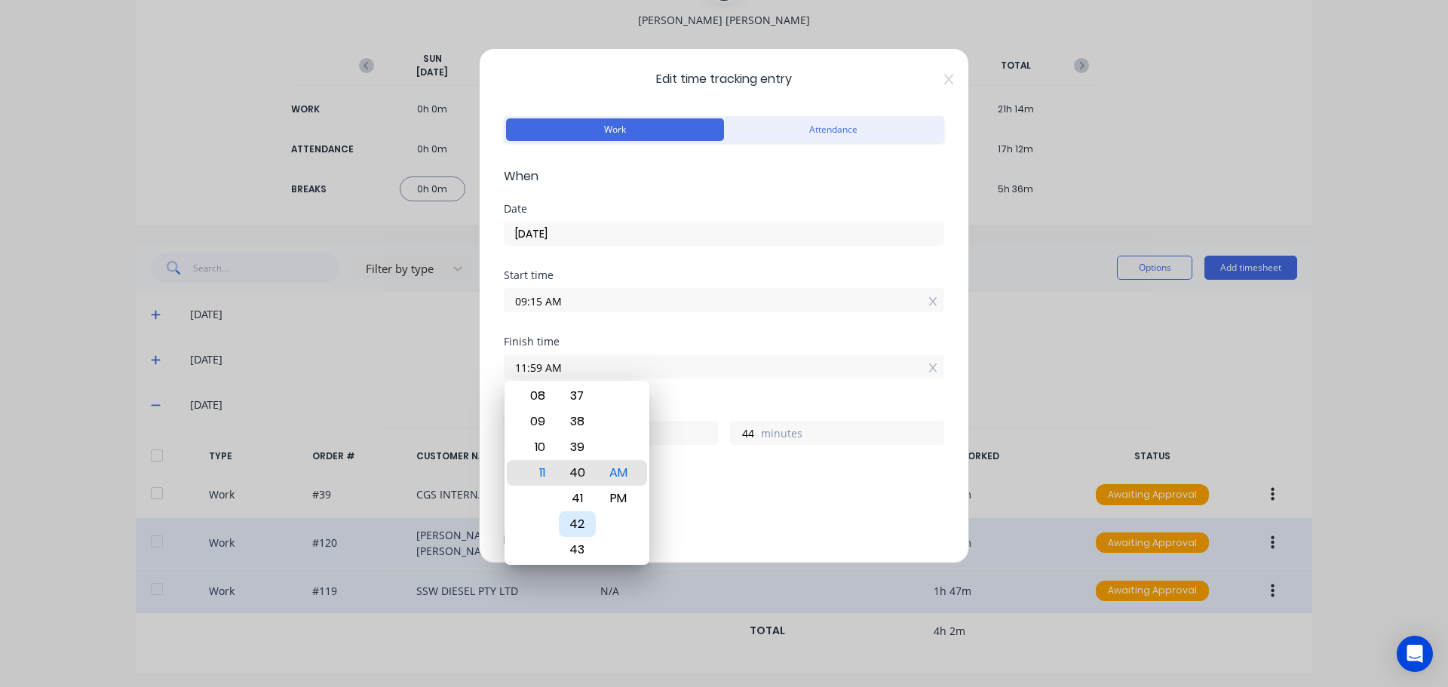
type input "11:39 AM"
type input "24"
type input "11:33 AM"
type input "18"
type input "01:33 AM"
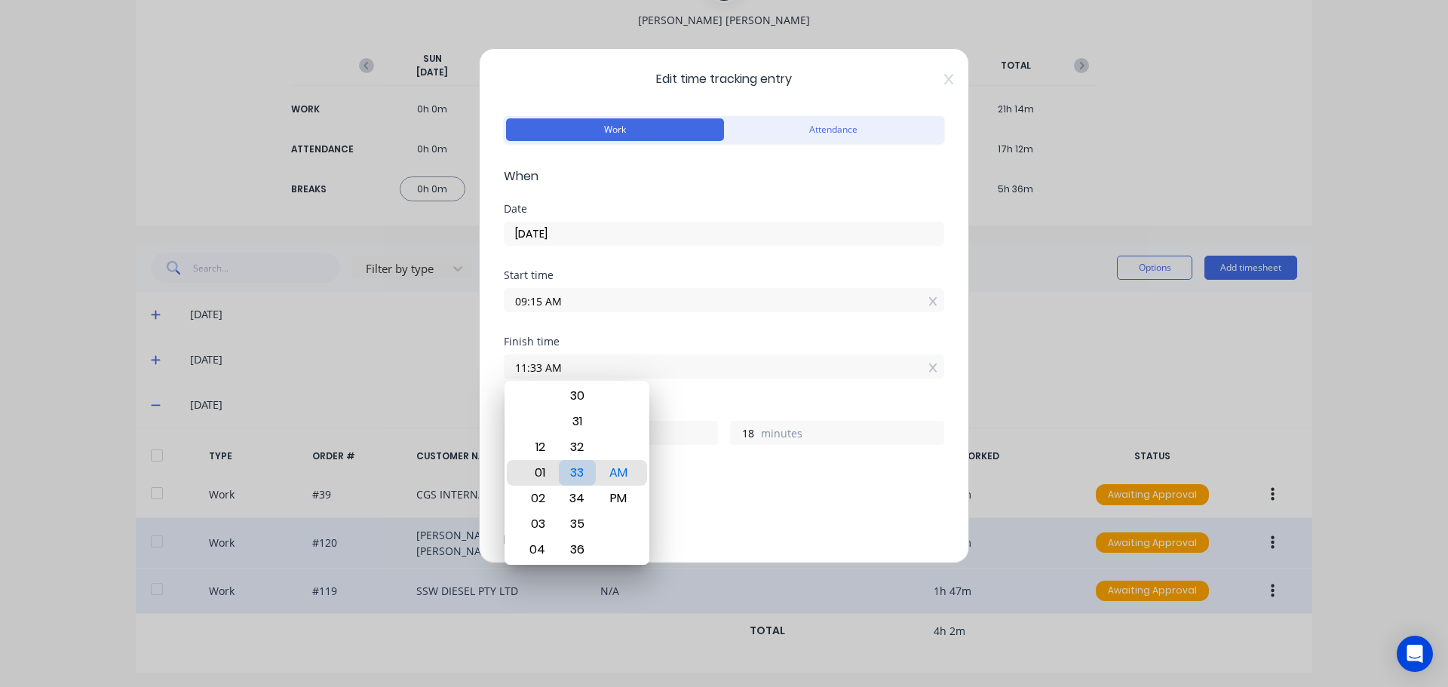
type input "16"
type input "06:33 AM"
type input "21"
type input "11:33 AM"
type input "2"
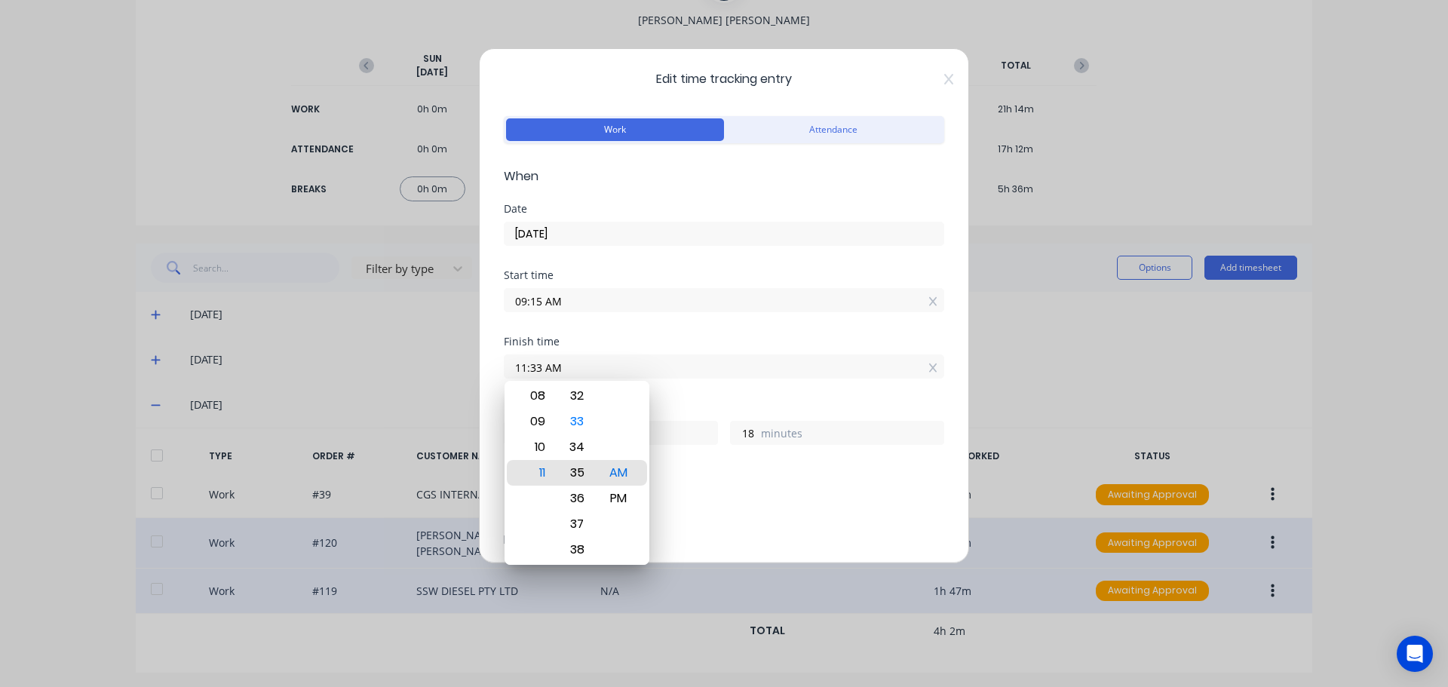
type input "11:35 AM"
type input "20"
click at [539, 470] on div "11" at bounding box center [536, 473] width 37 height 26
type input "11:30 AM"
type input "15"
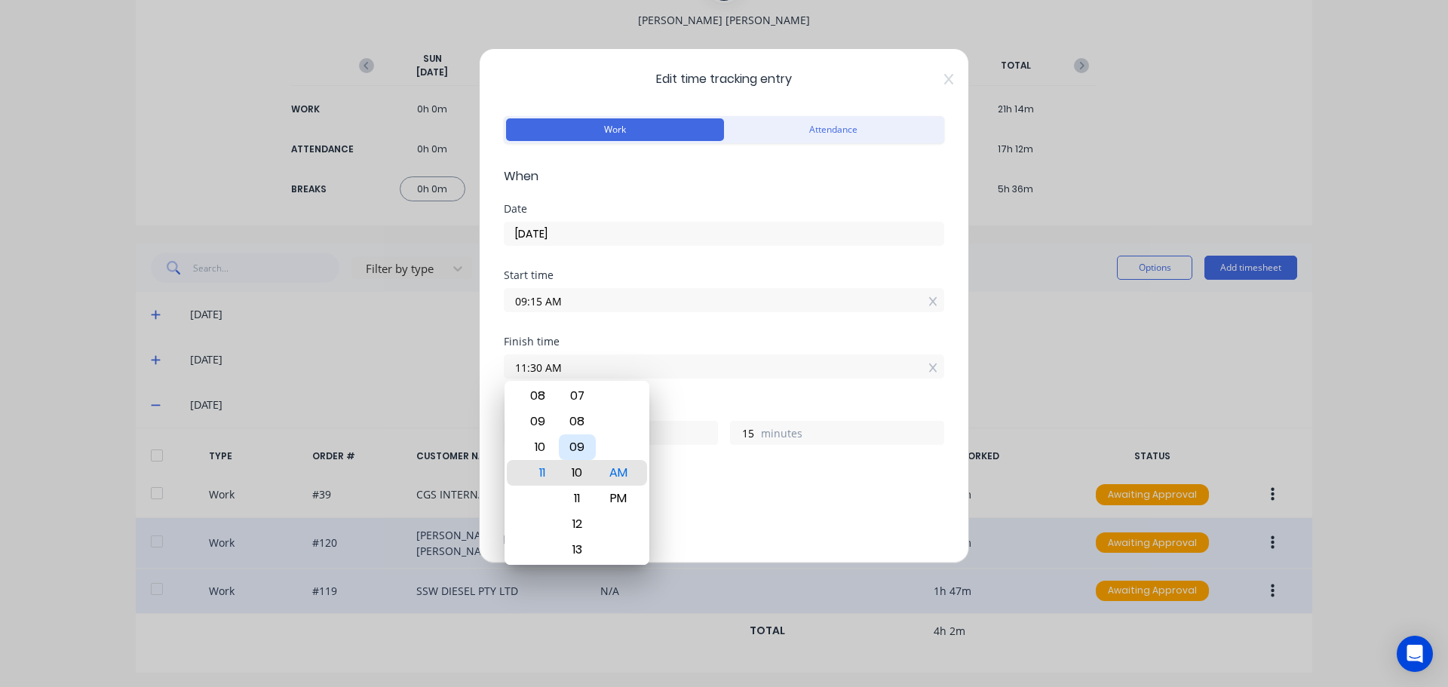
type input "11:10 AM"
type input "1"
type input "55"
type input "11:00 AM"
type input "45"
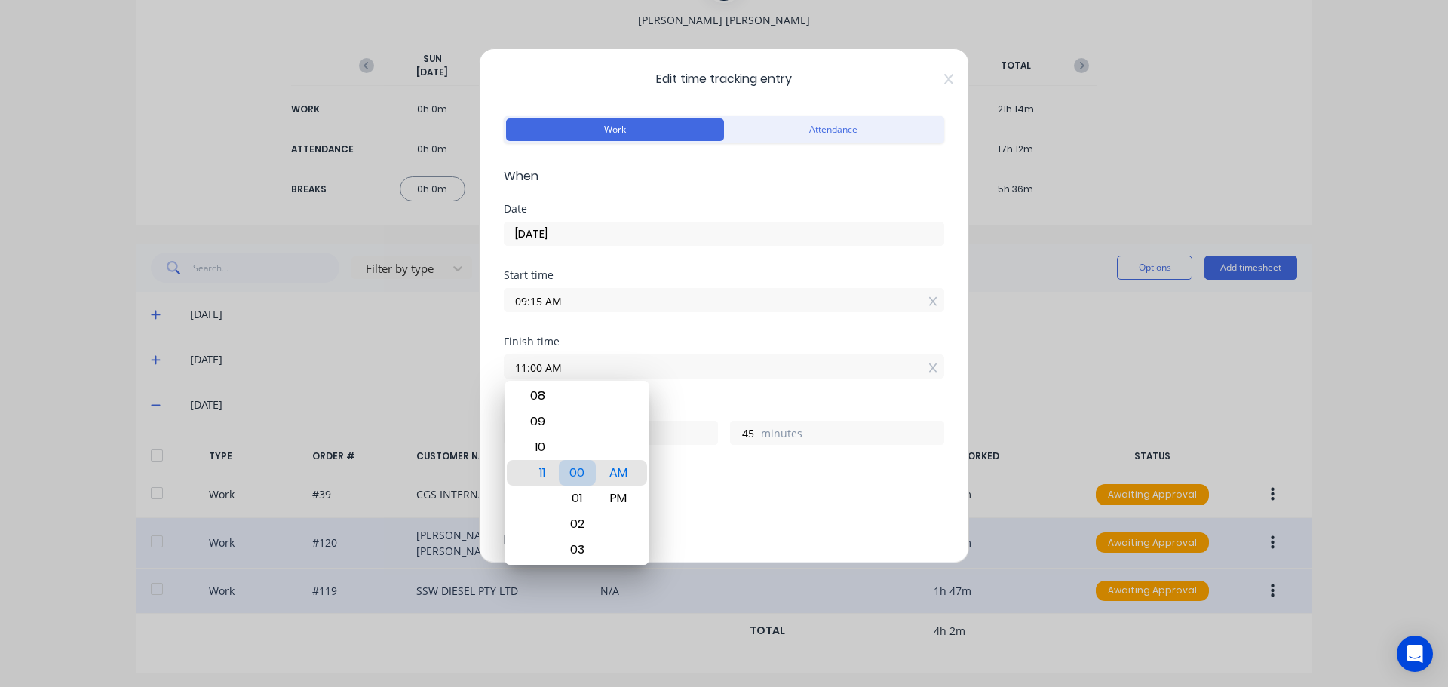
click at [582, 474] on div "00" at bounding box center [577, 473] width 37 height 26
click at [706, 373] on input "11:00 AM" at bounding box center [724, 366] width 439 height 23
click at [705, 389] on div "Finish time 11:00 AM" at bounding box center [724, 369] width 441 height 66
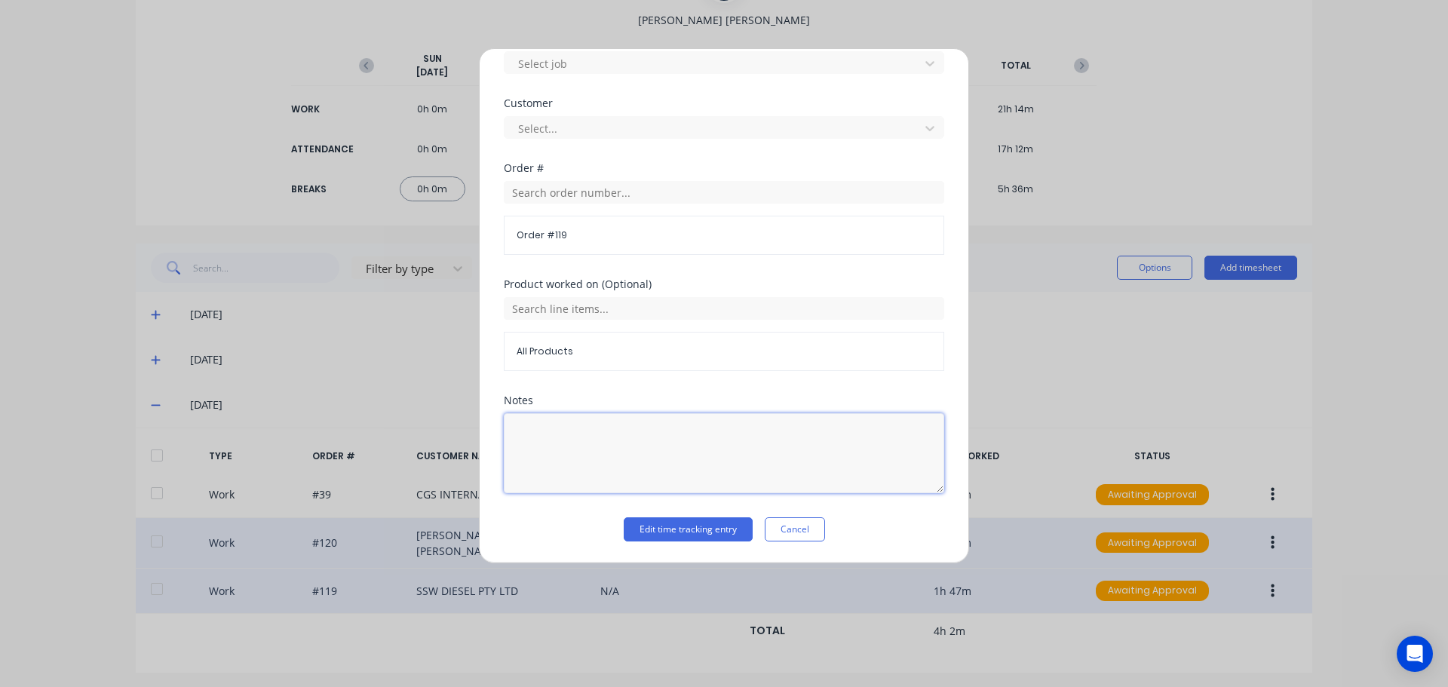
click at [608, 441] on textarea at bounding box center [724, 453] width 441 height 80
type textarea "Travel out and weld up swivel hub on JD tractor"
click at [680, 525] on button "Edit time tracking entry" at bounding box center [688, 530] width 129 height 24
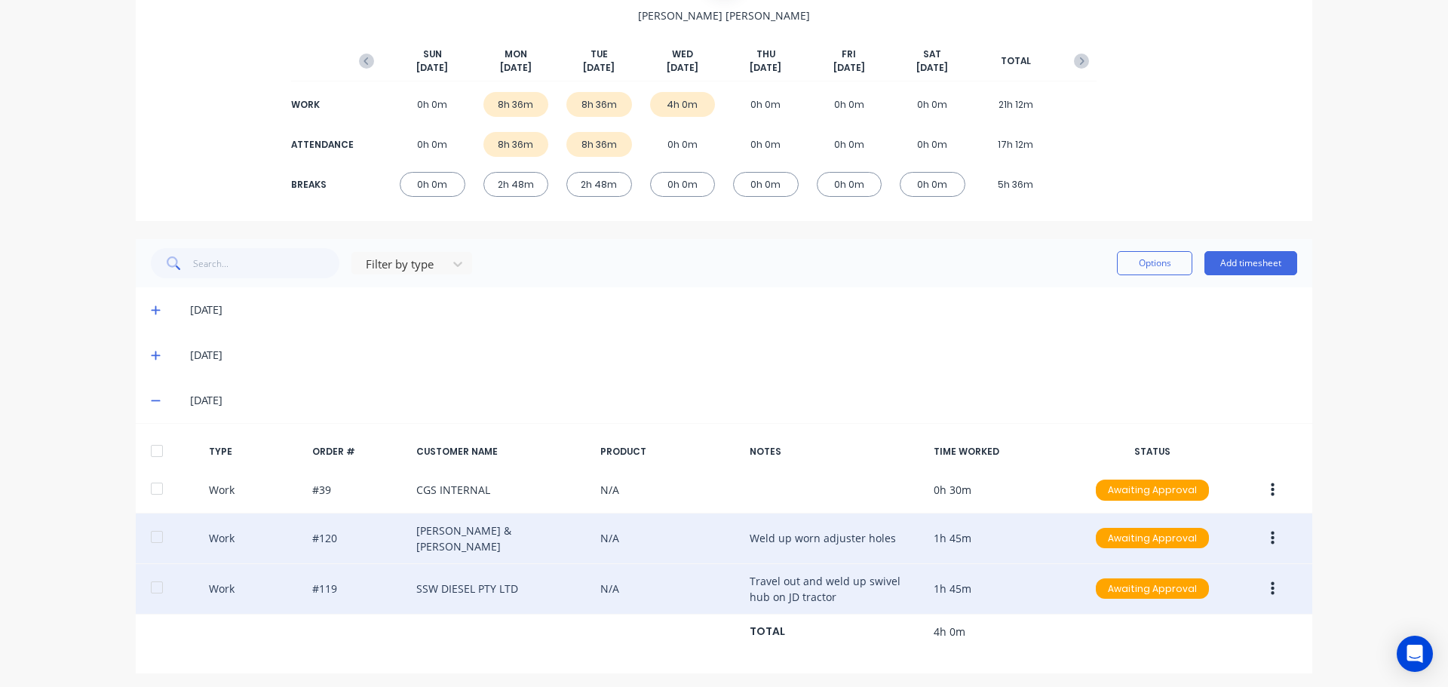
scroll to position [0, 0]
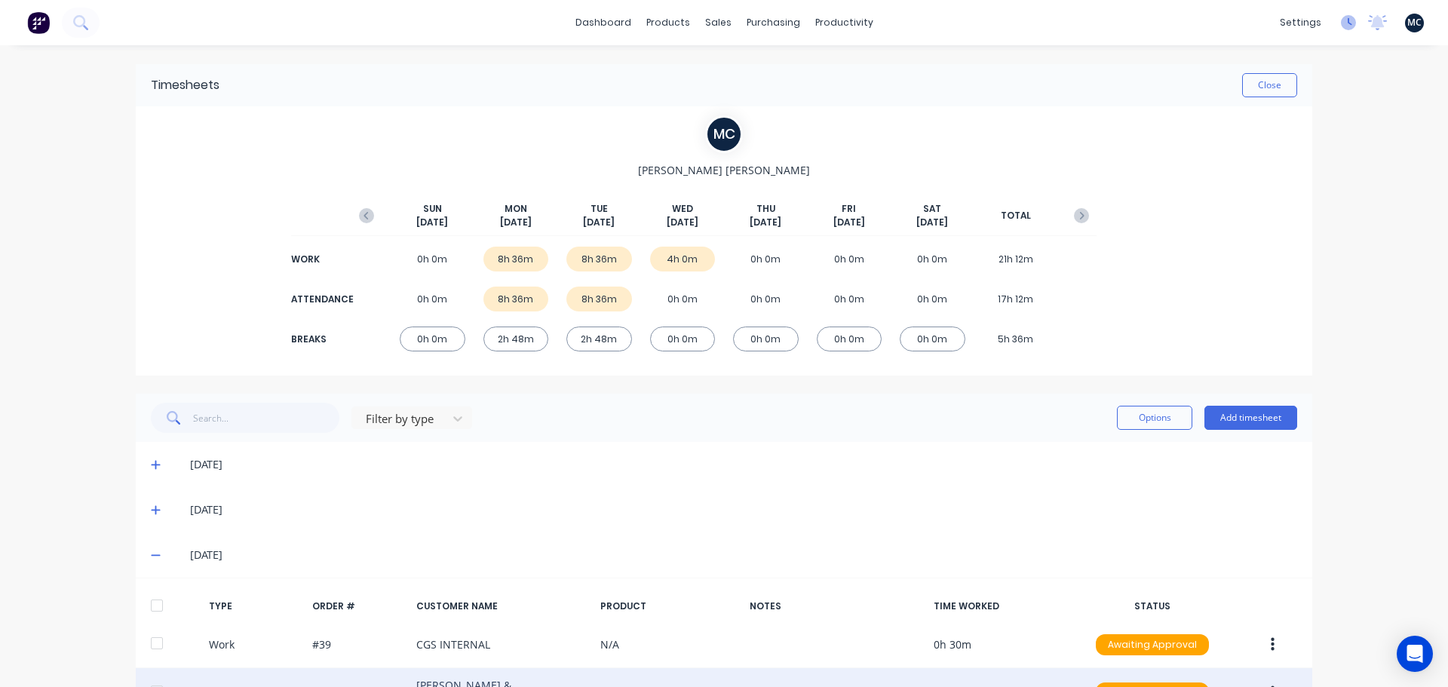
click at [1341, 21] on icon at bounding box center [1348, 22] width 15 height 15
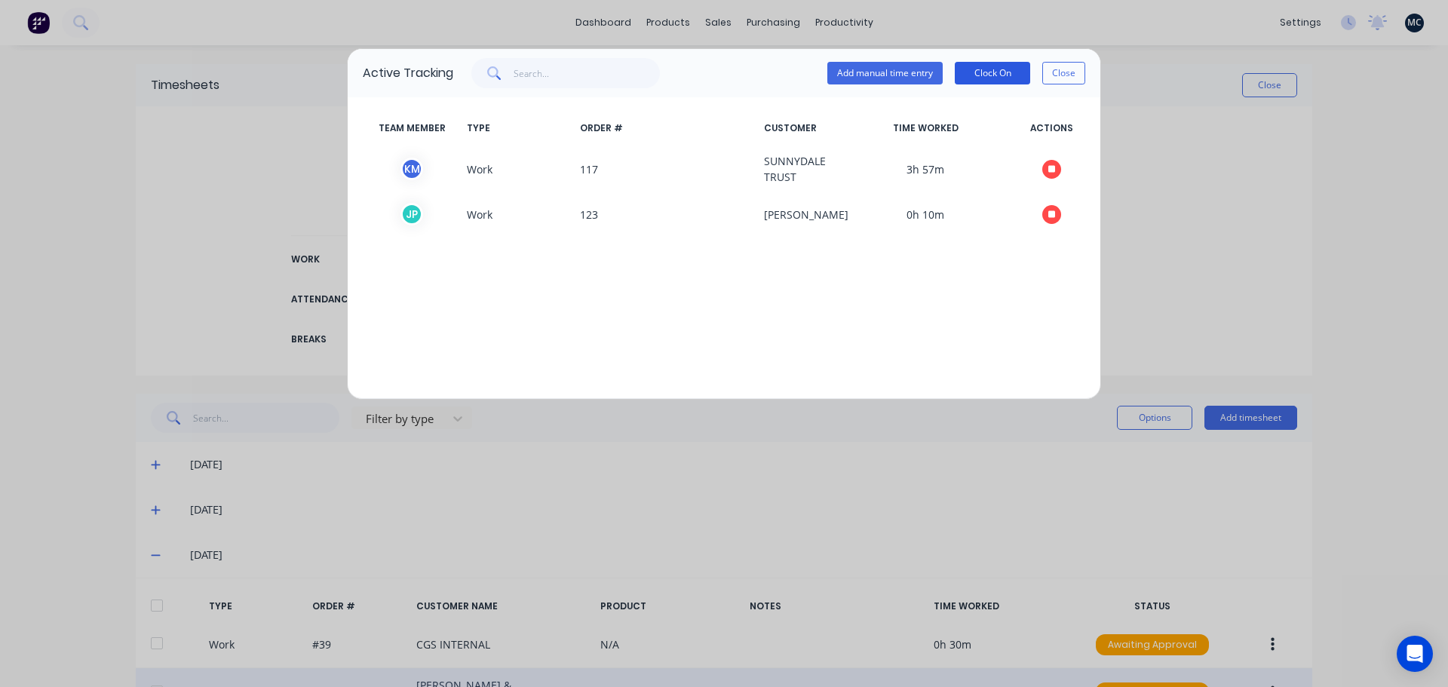
click at [989, 70] on button "Clock On" at bounding box center [992, 73] width 75 height 23
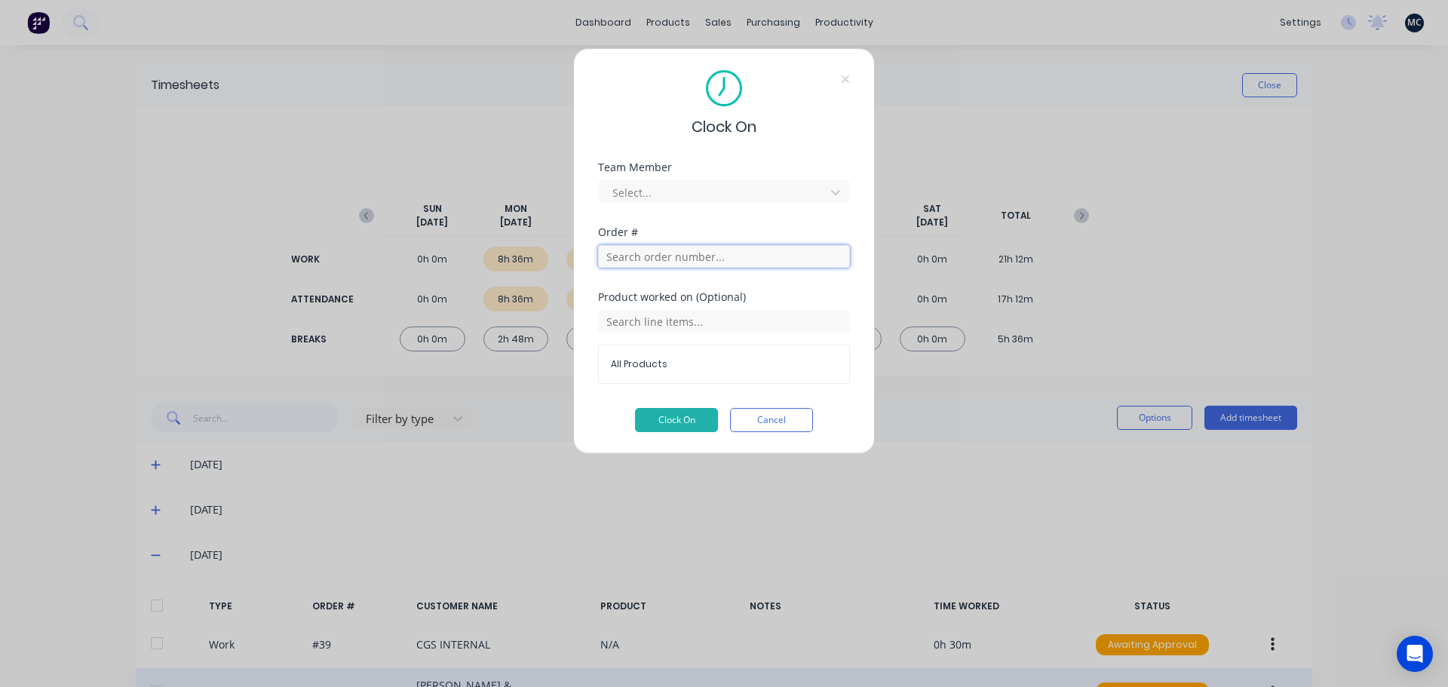
click at [728, 263] on input "text" at bounding box center [724, 256] width 252 height 23
click at [757, 193] on div at bounding box center [714, 192] width 207 height 19
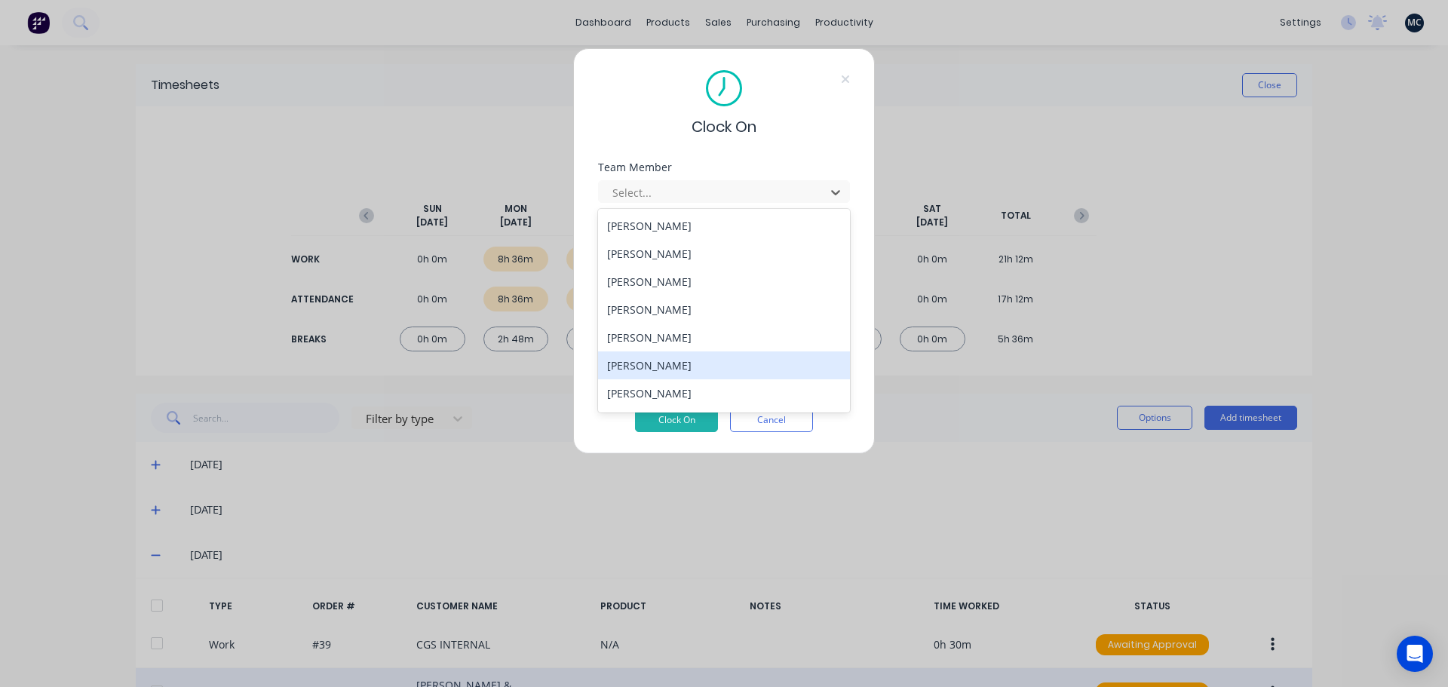
click at [656, 370] on div "[PERSON_NAME]" at bounding box center [724, 366] width 252 height 28
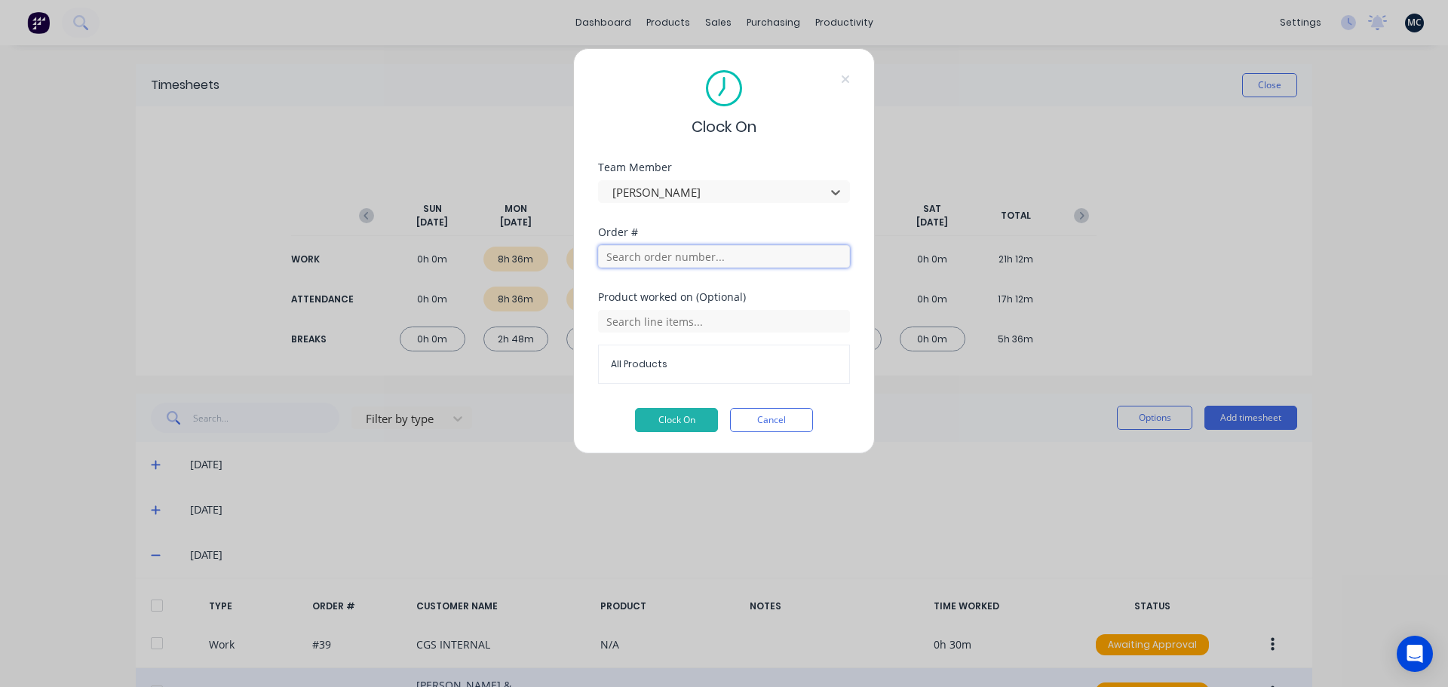
click at [714, 255] on input "text" at bounding box center [724, 256] width 252 height 23
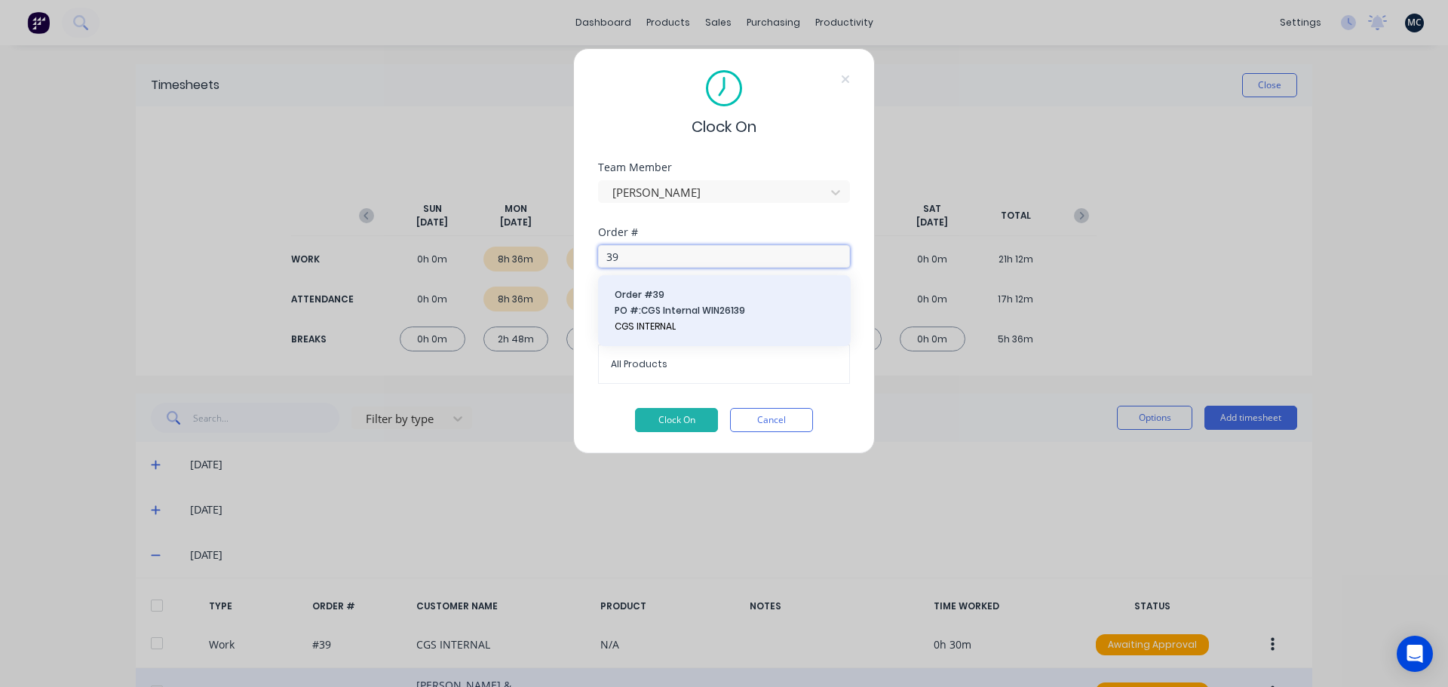
type input "39"
click at [686, 303] on button "Order # 39 PO #: CGS Internal WIN26139 CGS INTERNAL" at bounding box center [724, 310] width 229 height 47
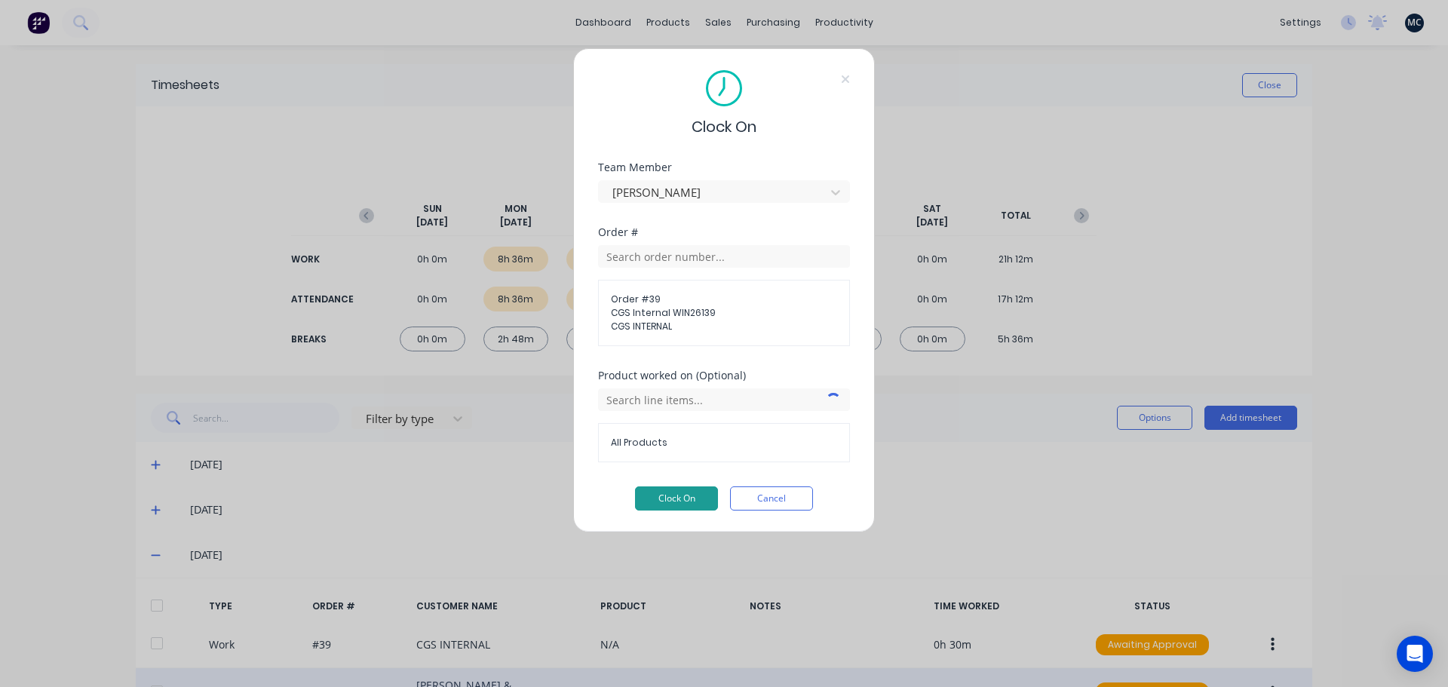
click at [689, 495] on button "Clock On" at bounding box center [676, 499] width 83 height 24
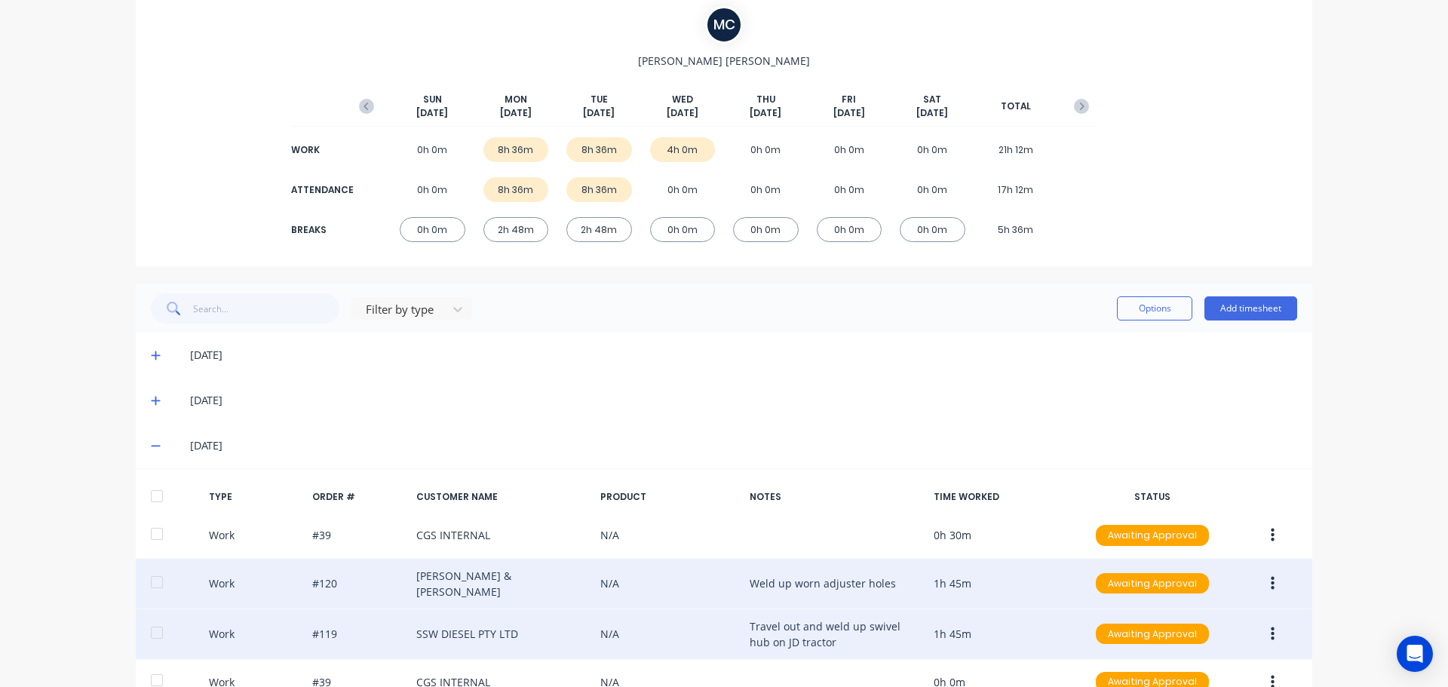
scroll to position [201, 0]
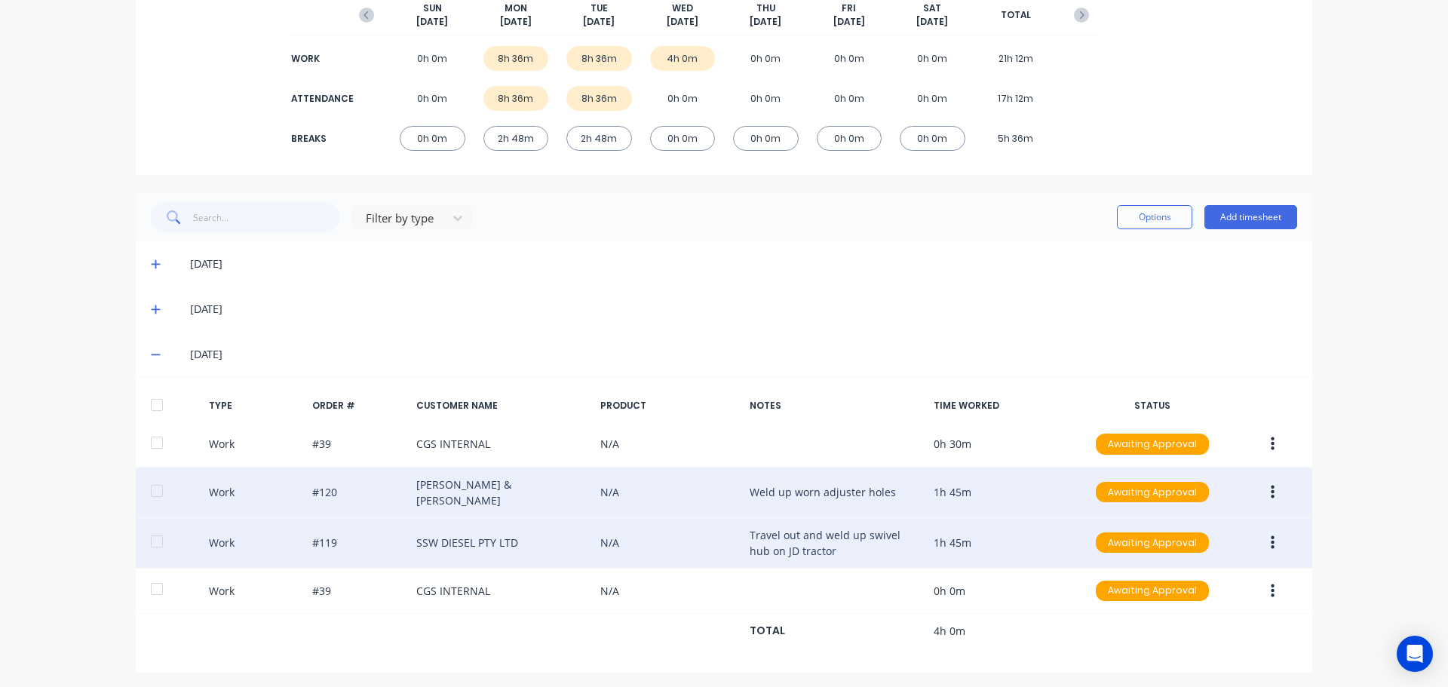
click at [151, 307] on icon at bounding box center [155, 310] width 9 height 9
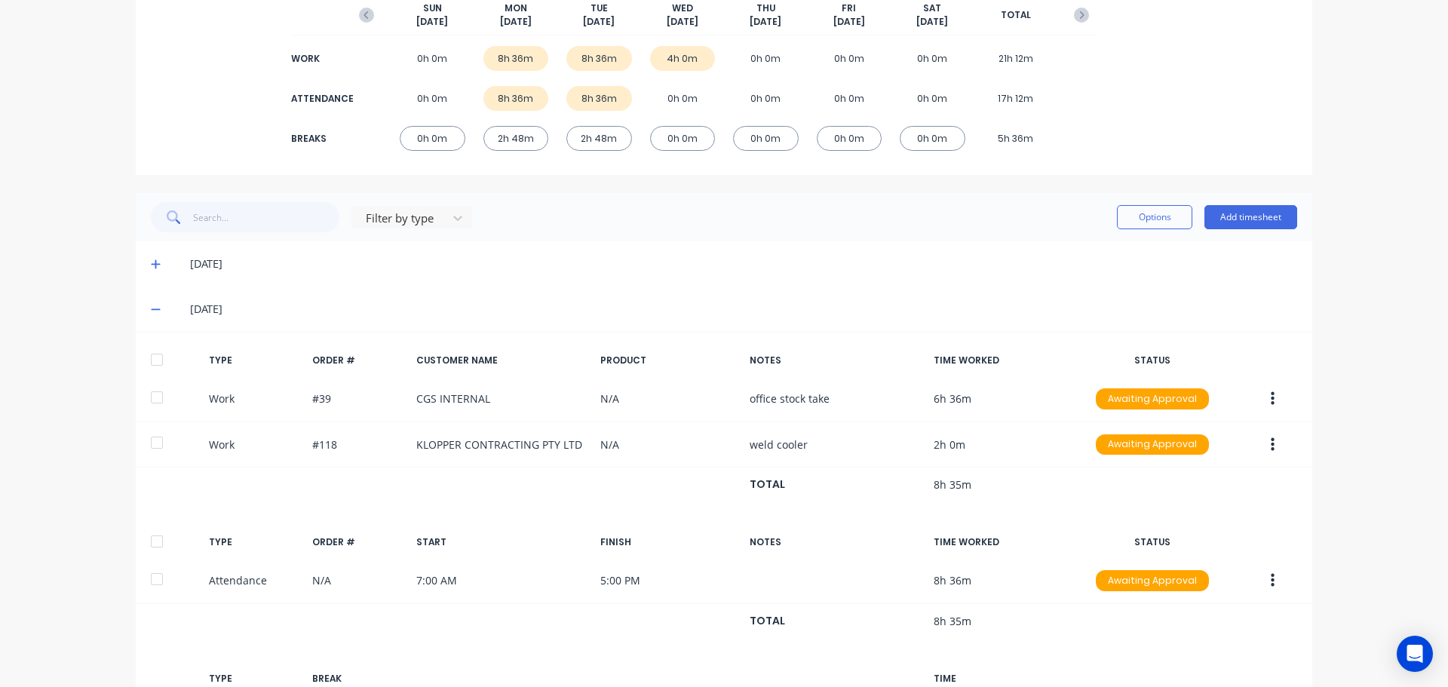
click at [151, 307] on icon at bounding box center [156, 309] width 10 height 11
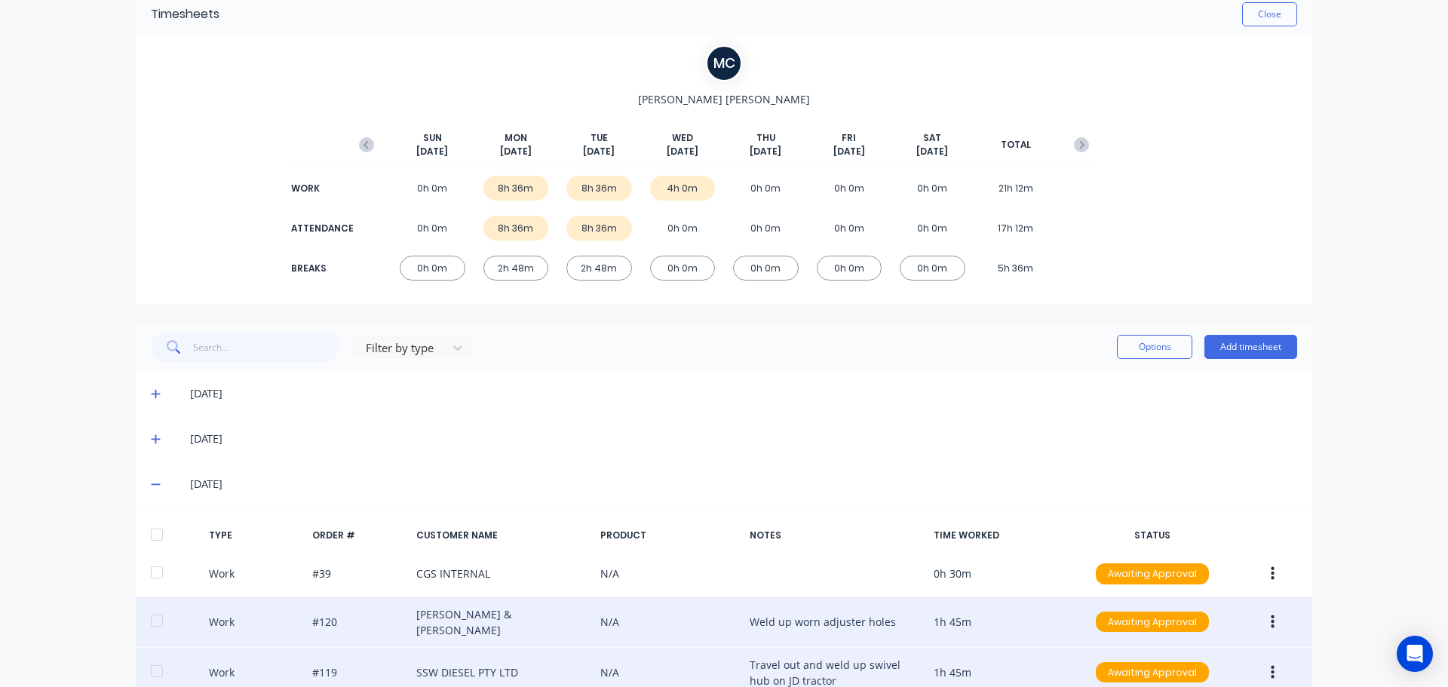
scroll to position [0, 0]
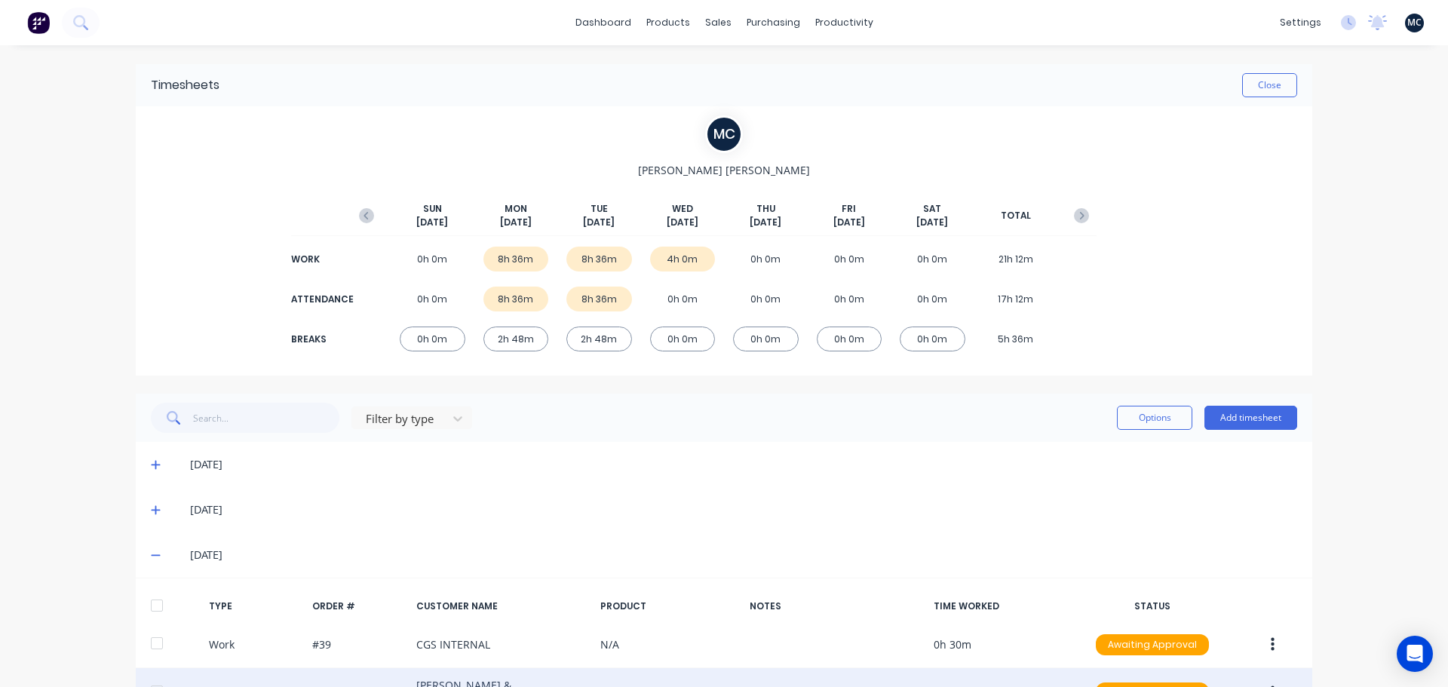
click at [151, 554] on icon at bounding box center [156, 555] width 10 height 11
